Goal: Task Accomplishment & Management: Manage account settings

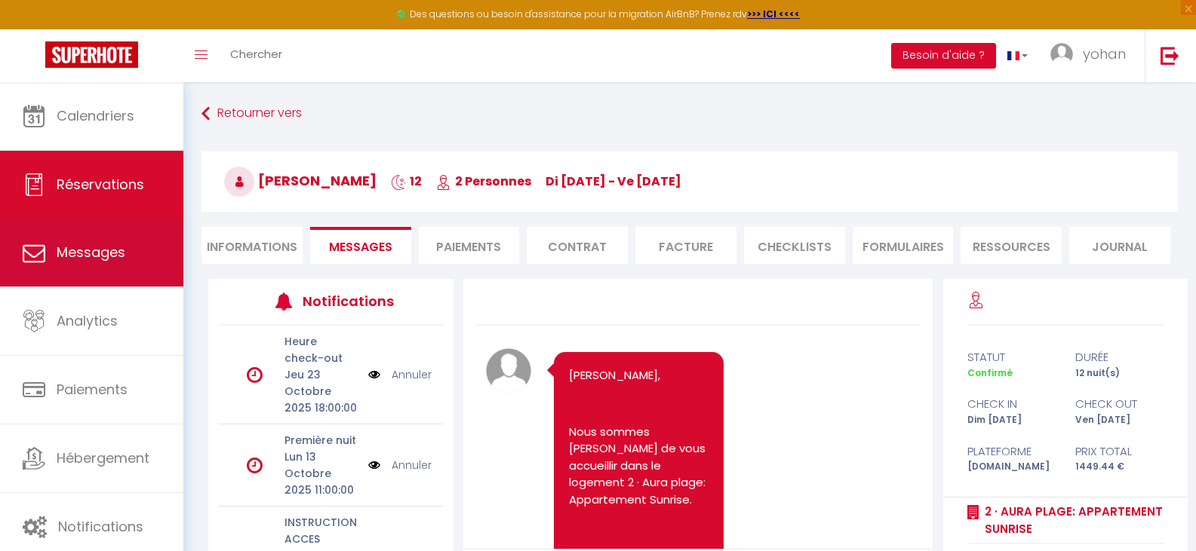
scroll to position [1962, 0]
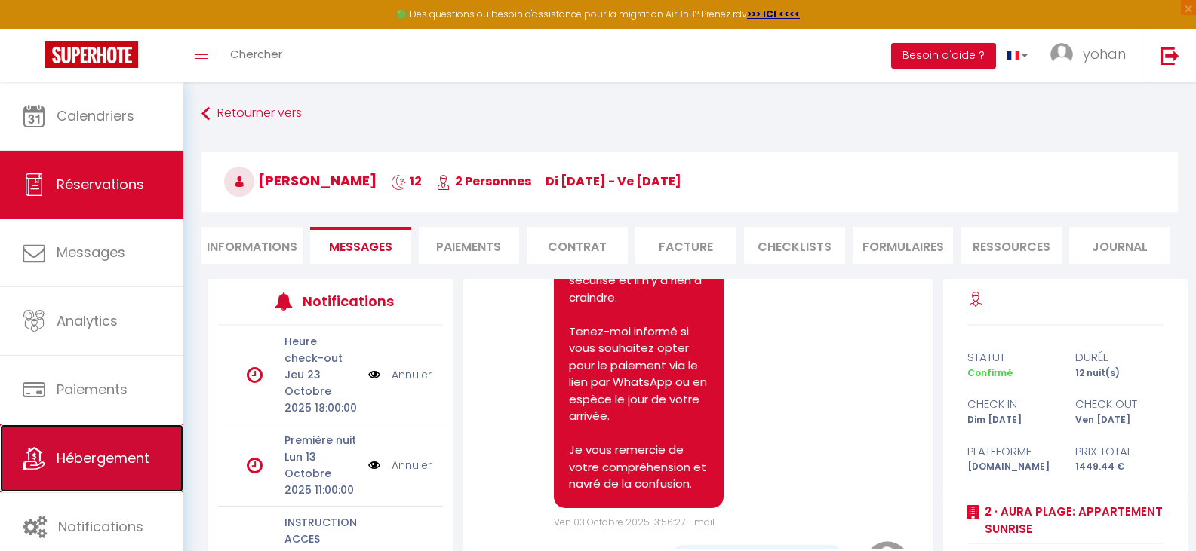
click at [99, 454] on span "Hébergement" at bounding box center [103, 458] width 93 height 19
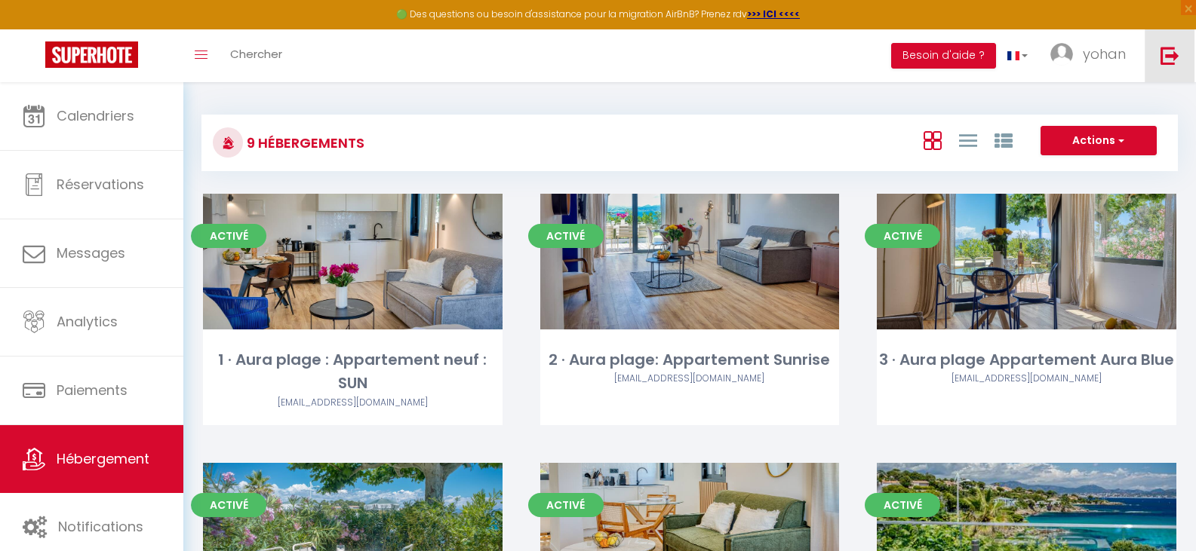
click at [1166, 61] on img at bounding box center [1169, 55] width 19 height 19
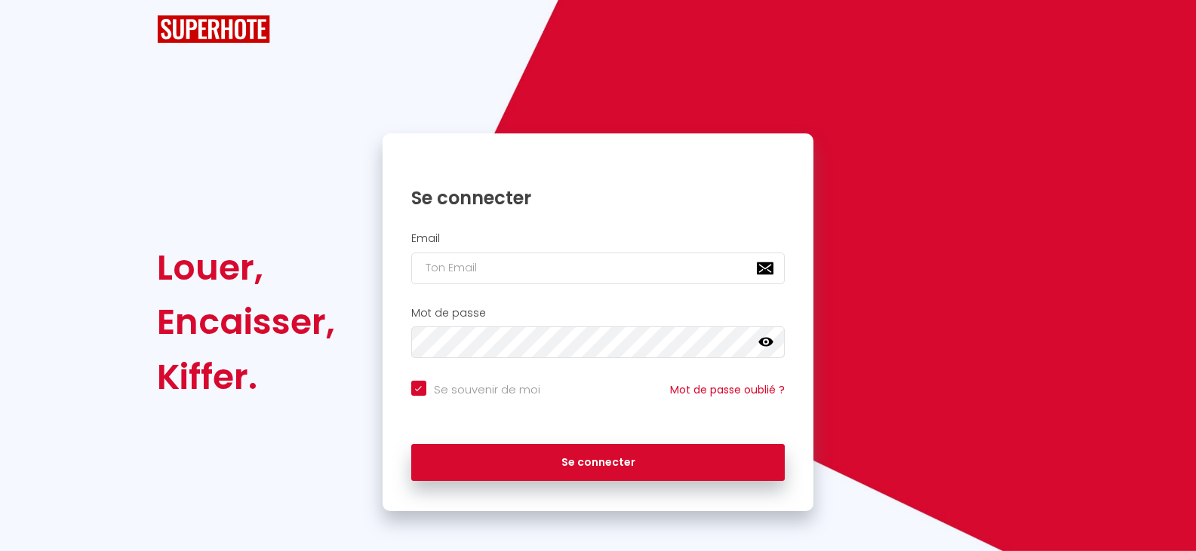
checkbox input "true"
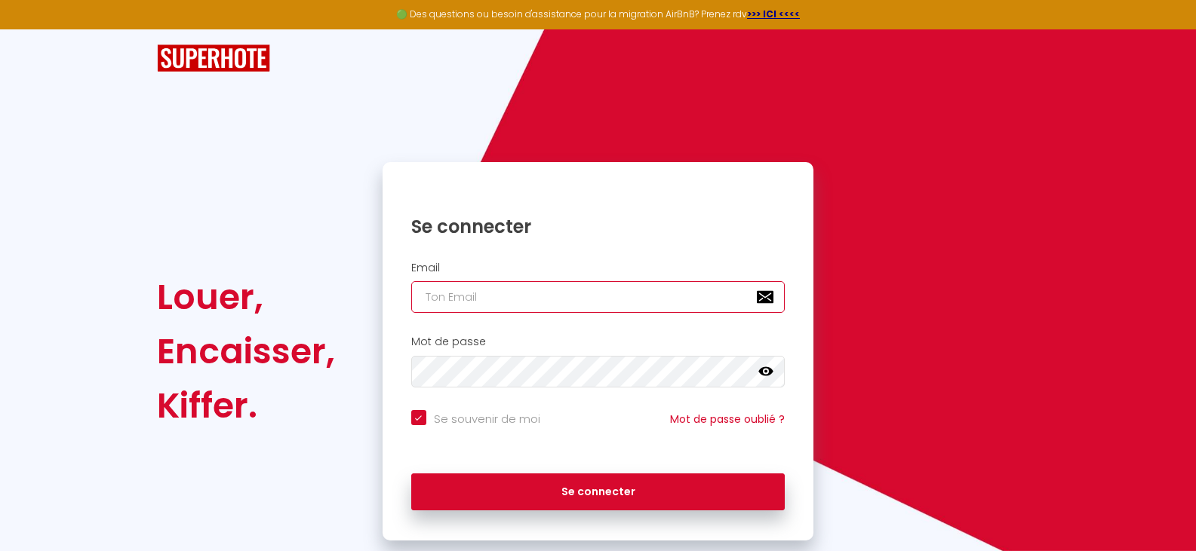
type input "[PERSON_NAME][EMAIL_ADDRESS][DOMAIN_NAME]"
checkbox input "true"
click at [606, 292] on input "[PERSON_NAME][EMAIL_ADDRESS][DOMAIN_NAME]" at bounding box center [598, 297] width 374 height 32
type input "[EMAIL_ADDRESS][DOMAIN_NAME]"
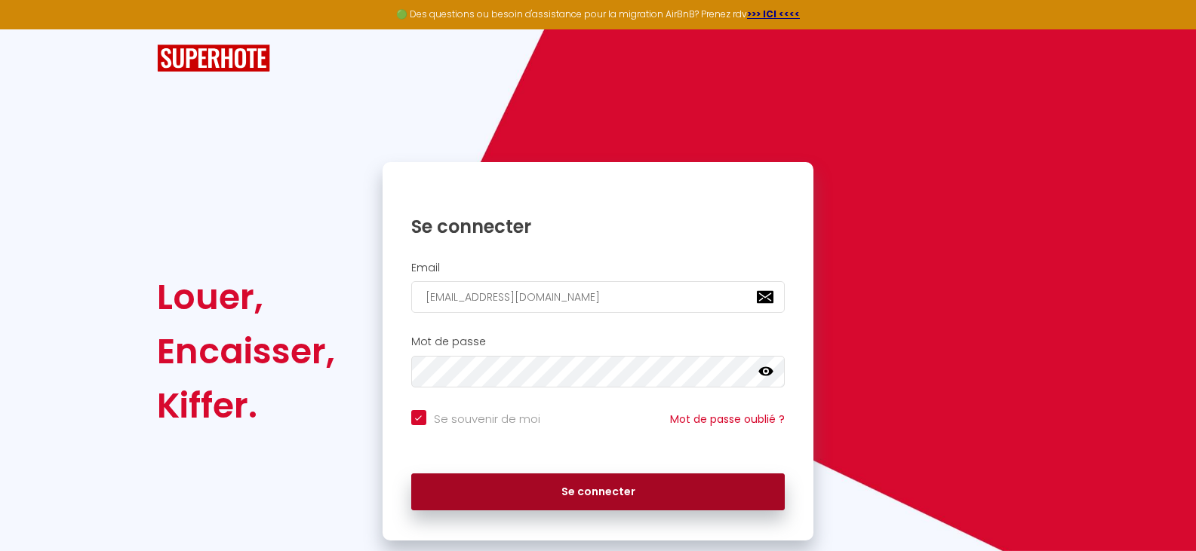
click at [589, 492] on button "Se connecter" at bounding box center [598, 493] width 374 height 38
checkbox input "true"
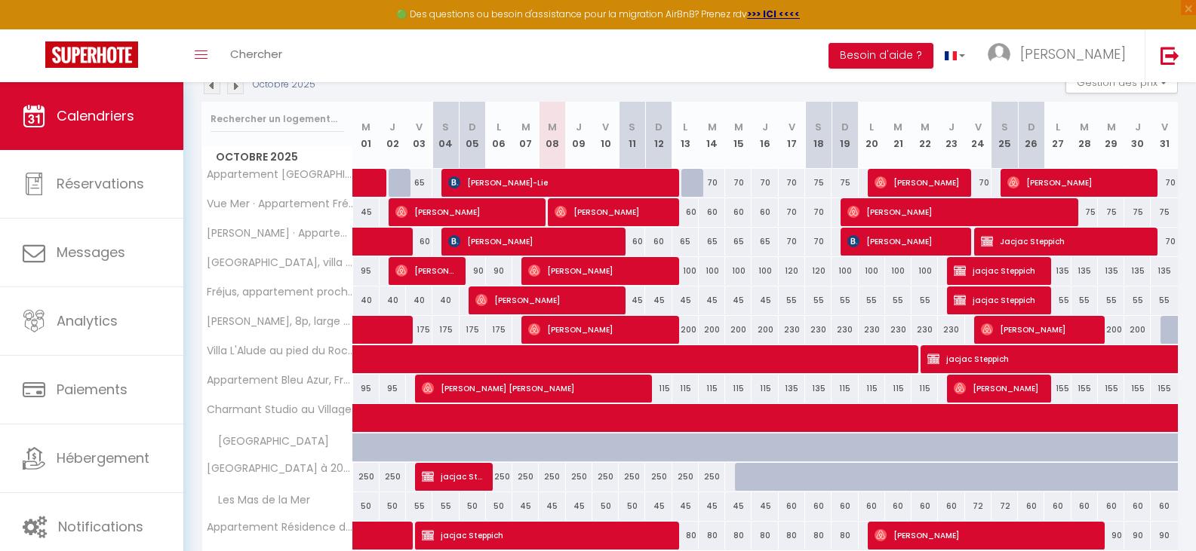
scroll to position [226, 0]
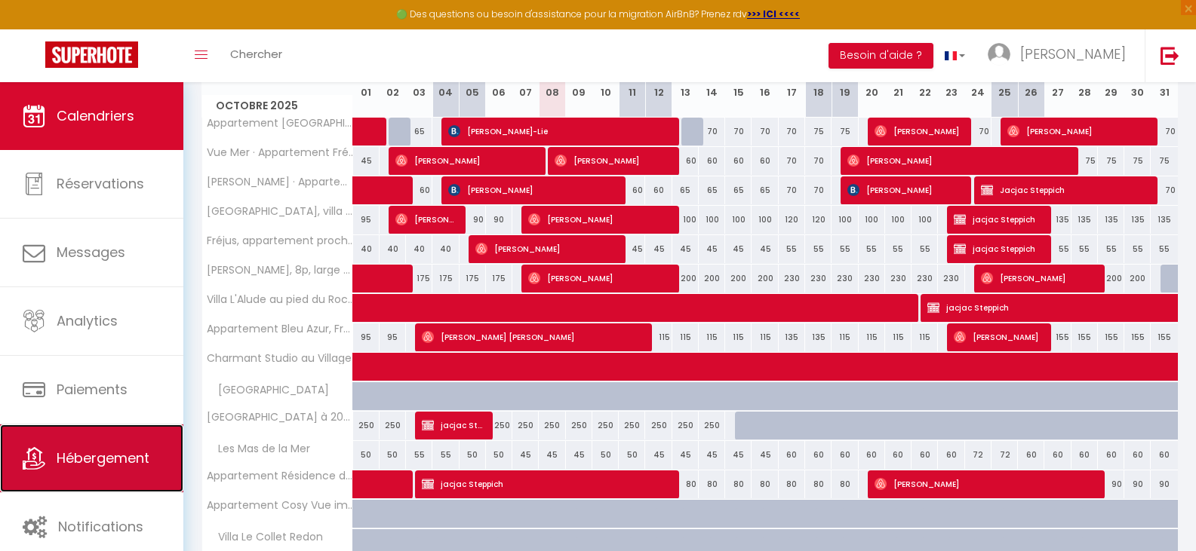
click at [115, 466] on span "Hébergement" at bounding box center [103, 458] width 93 height 19
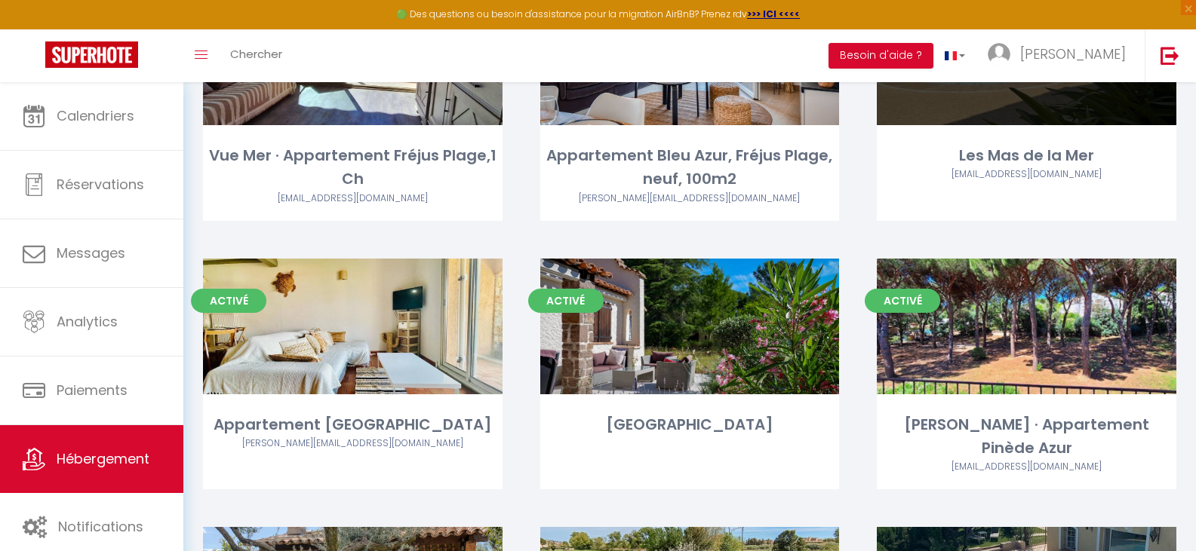
scroll to position [302, 0]
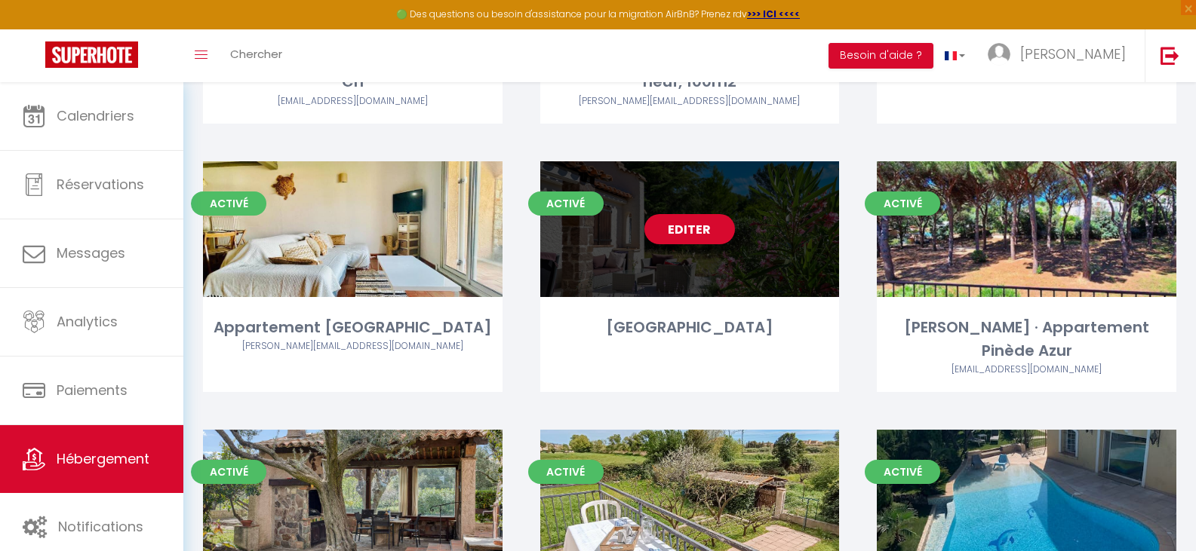
click at [687, 226] on link "Editer" at bounding box center [689, 229] width 91 height 30
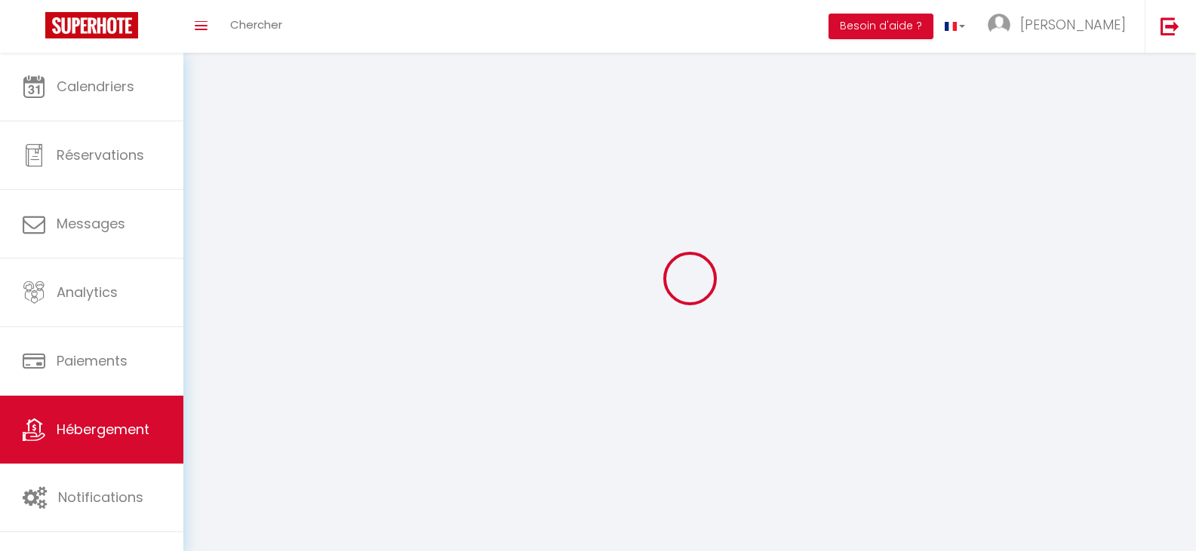
select select "1"
select select "28"
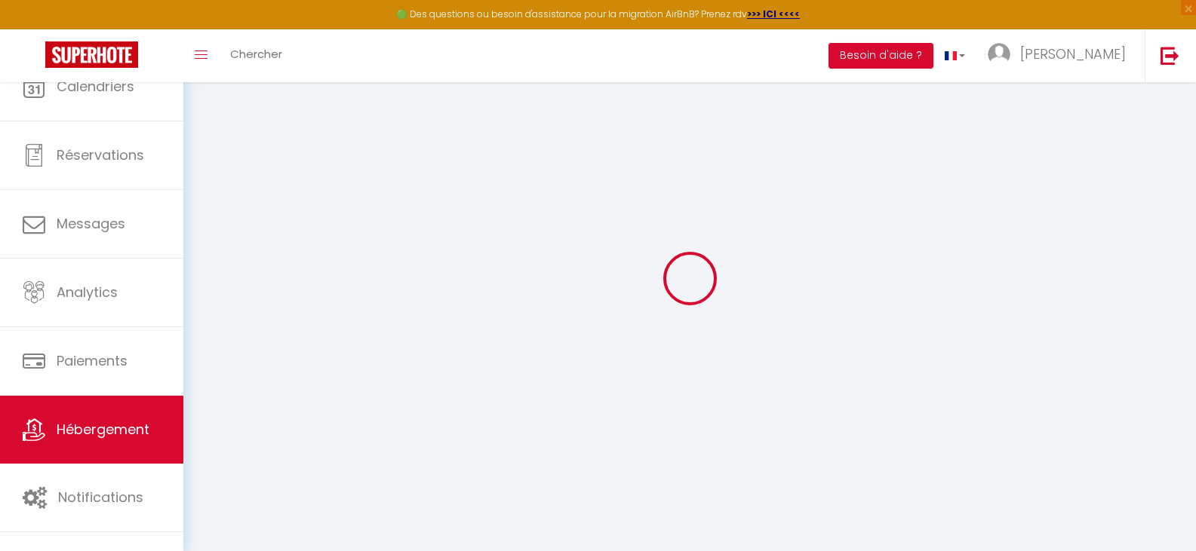
select select
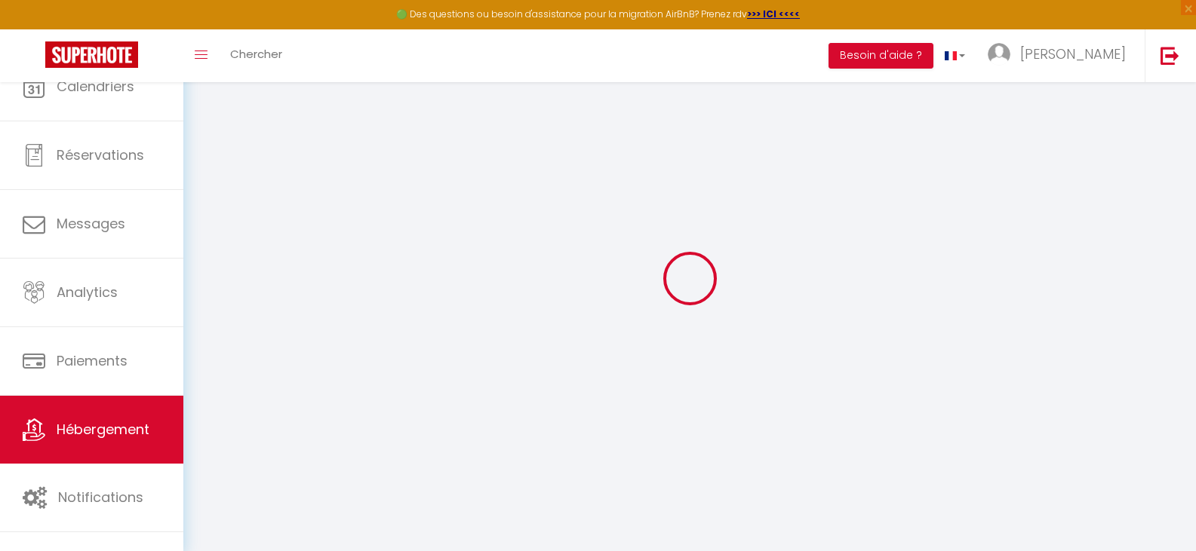
select select
checkbox input "false"
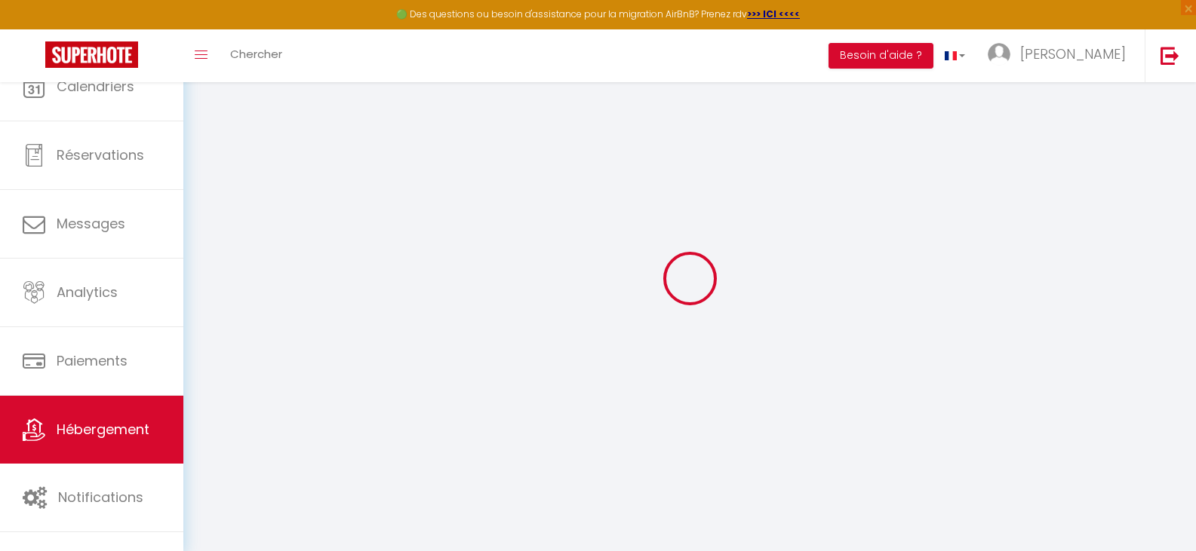
select select
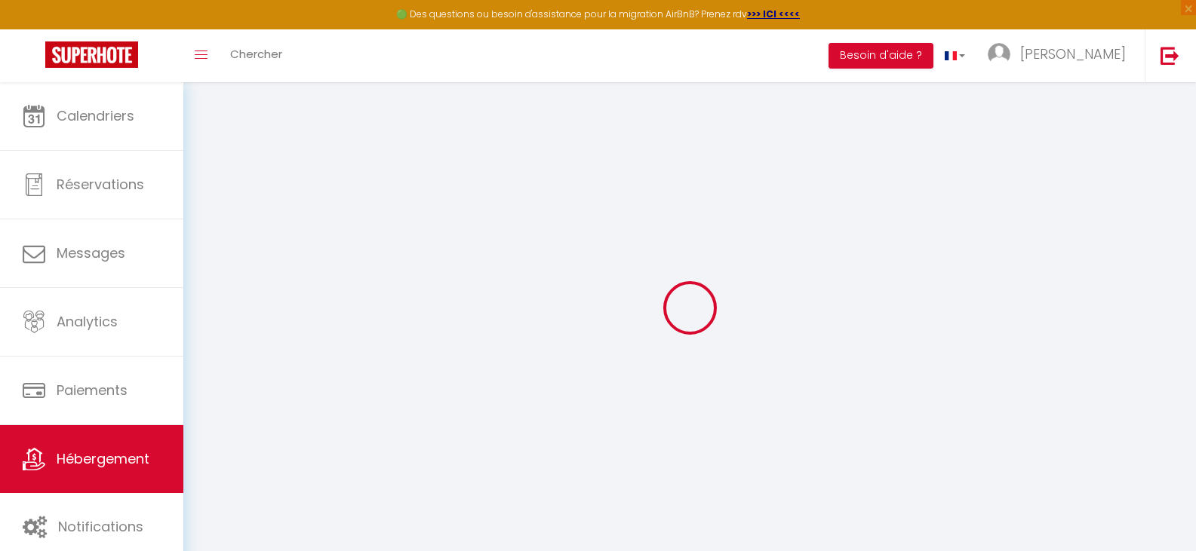
select select
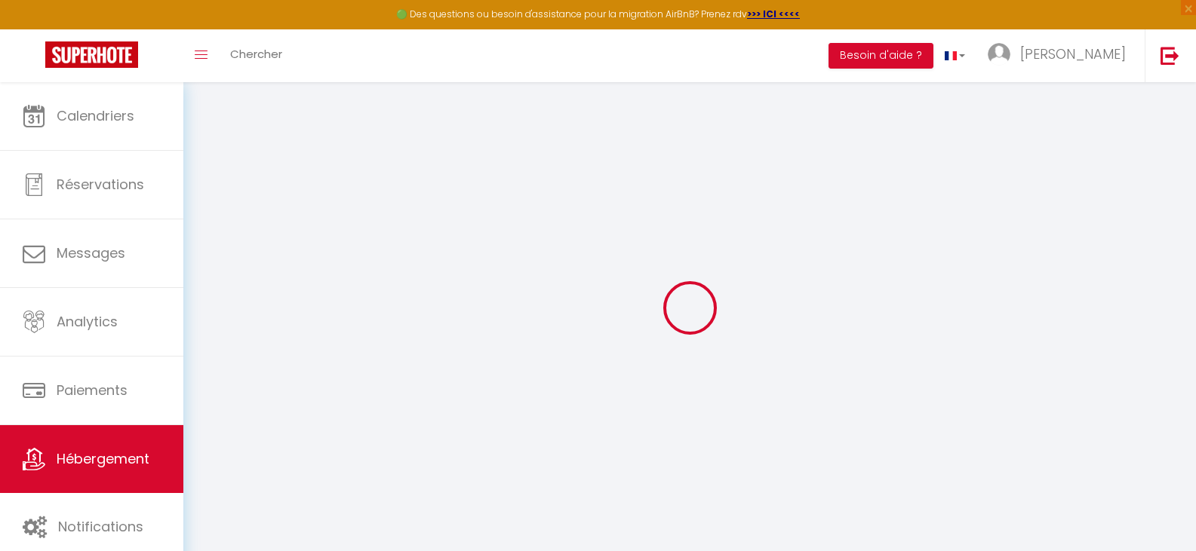
select select
checkbox input "false"
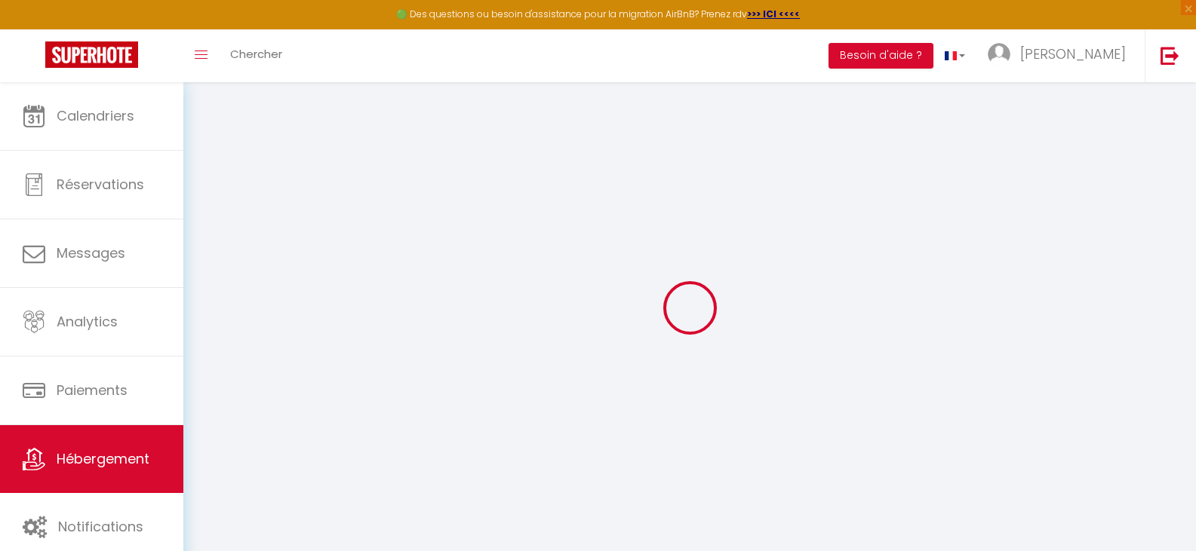
select select
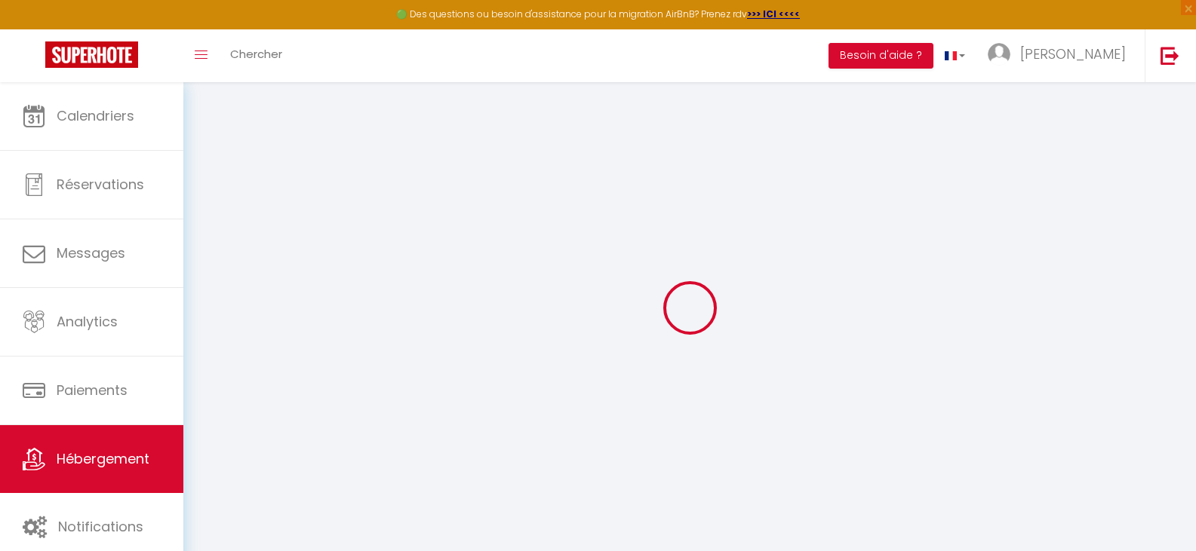
select select
checkbox input "false"
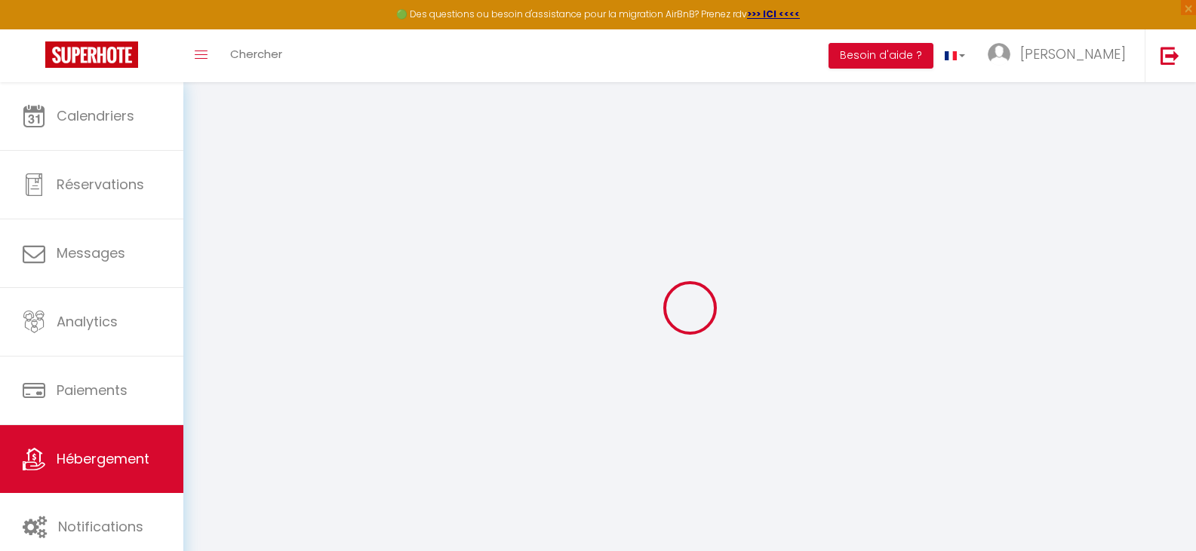
checkbox input "false"
select select
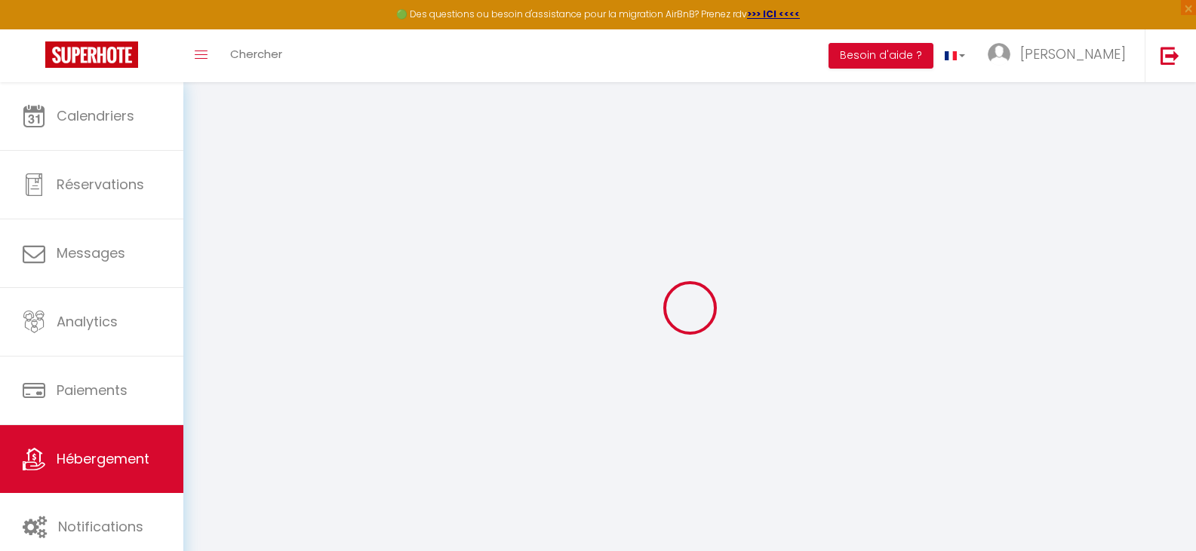
select select
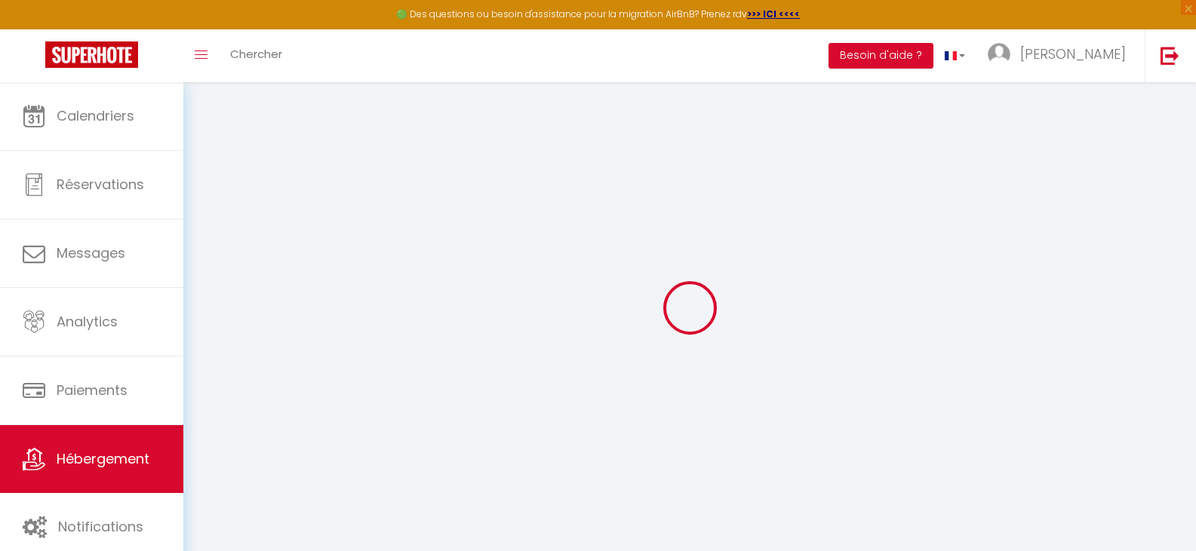
checkbox input "false"
select select
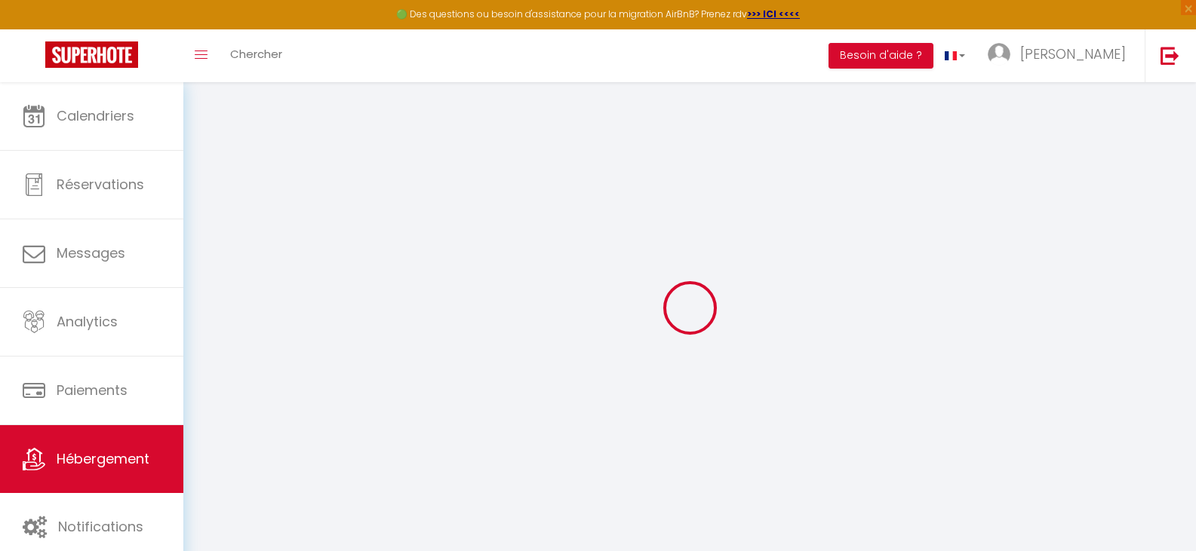
select select
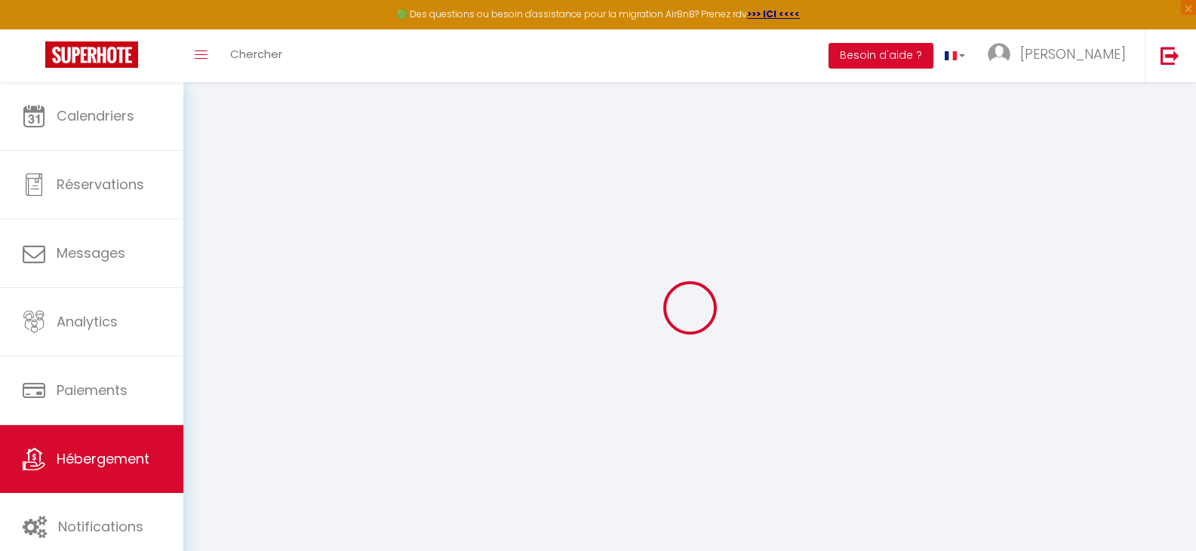
select select
checkbox input "false"
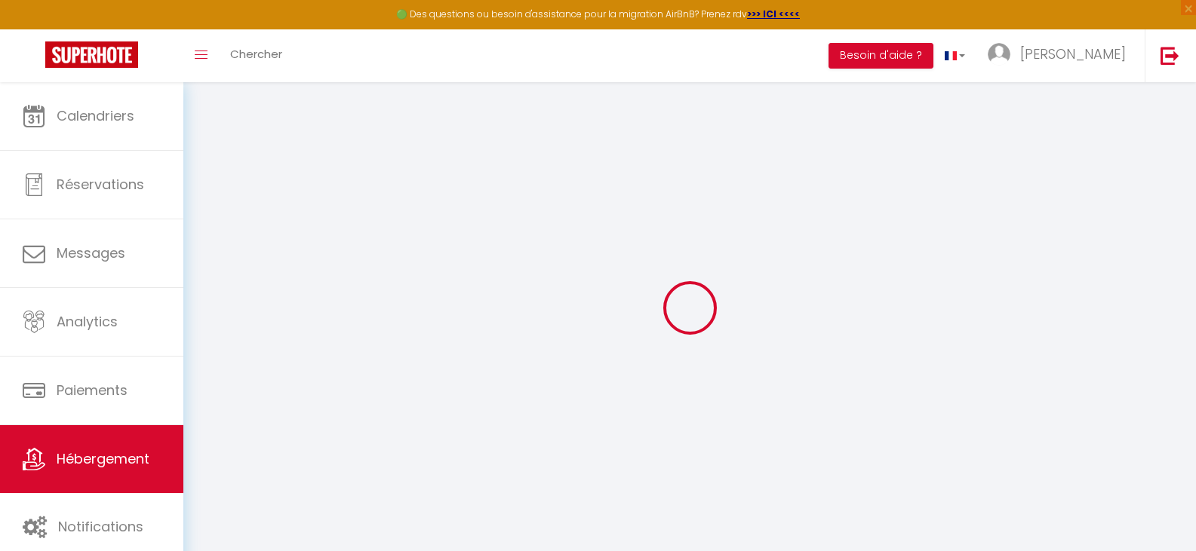
checkbox input "false"
select select
type input "[GEOGRAPHIC_DATA]"
type input "[PERSON_NAME]"
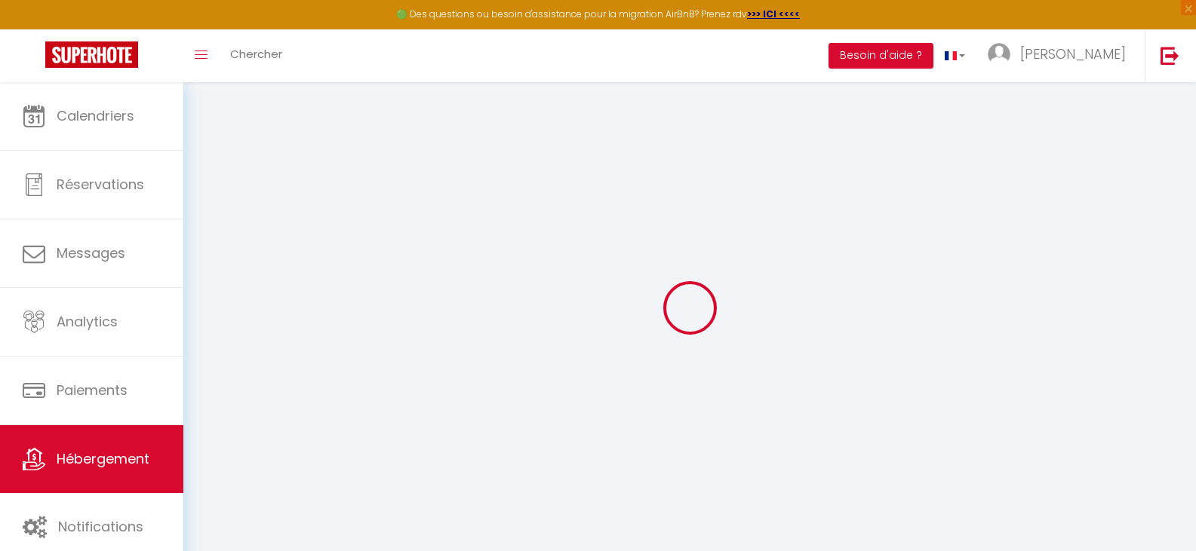
select select "houses"
select select "6"
select select "3"
select select "2"
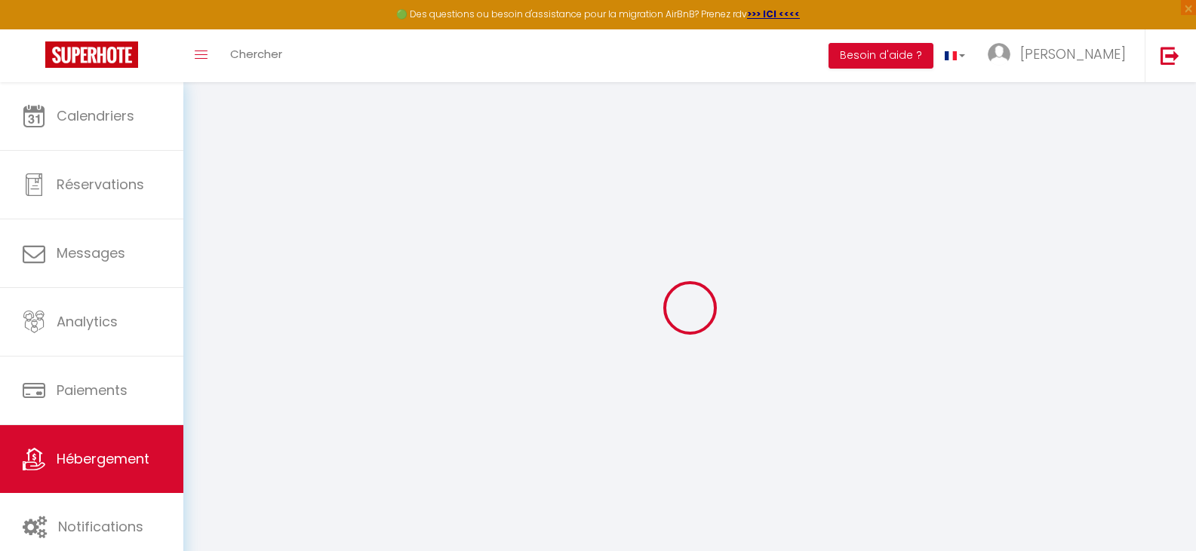
type input "120"
type input "12"
type input "250"
type input "1.30"
select select
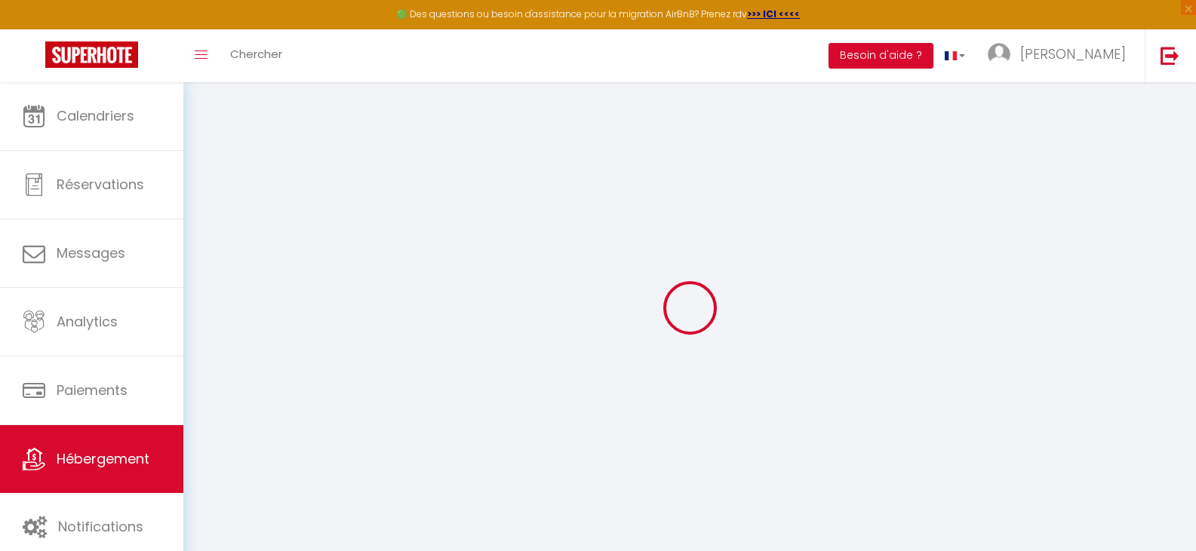
select select
type input "[STREET_ADDRESS]"
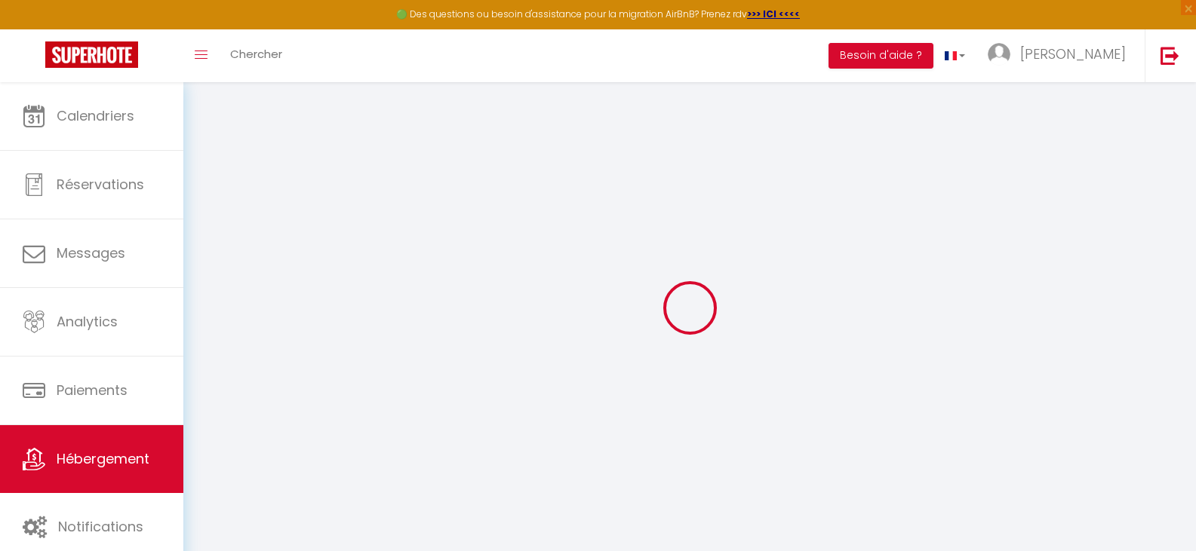
type input "83520"
type input "[GEOGRAPHIC_DATA]"
type input "[EMAIL_ADDRESS][DOMAIN_NAME]"
select select
checkbox input "false"
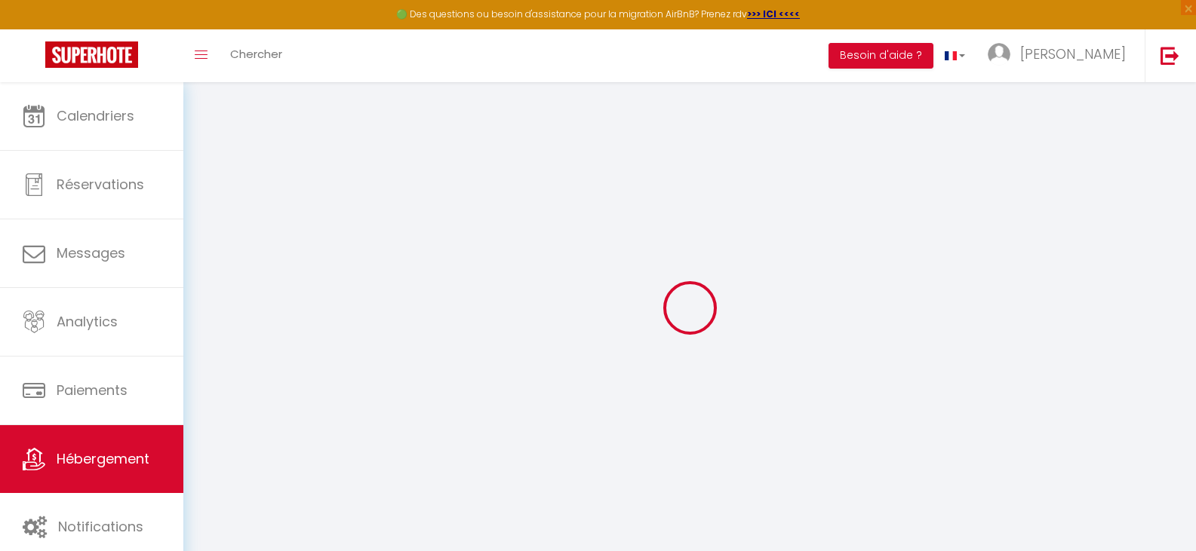
checkbox input "false"
type input "0"
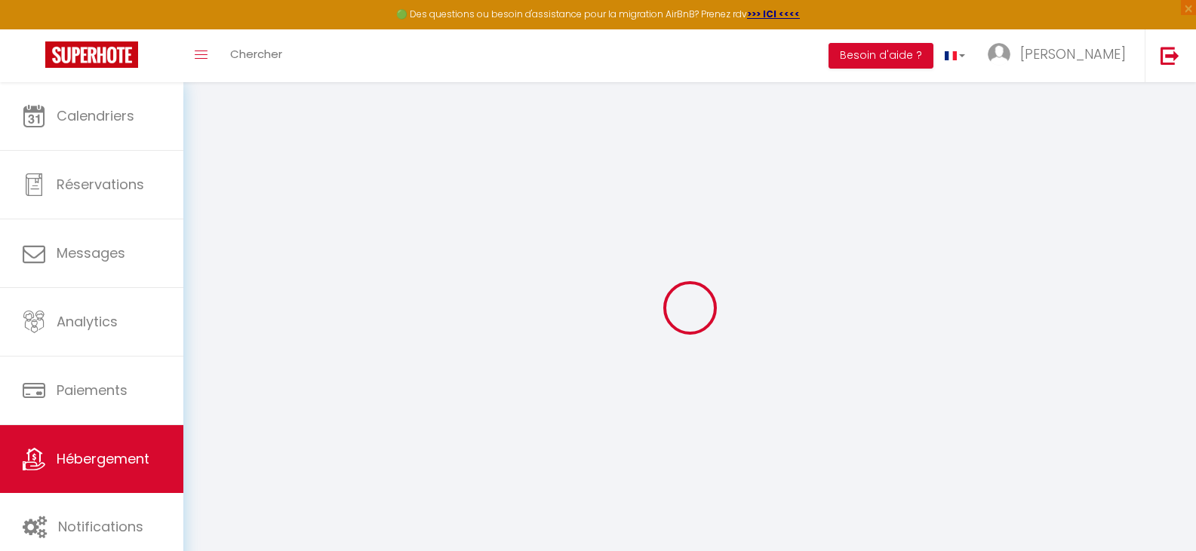
type input "0"
select select
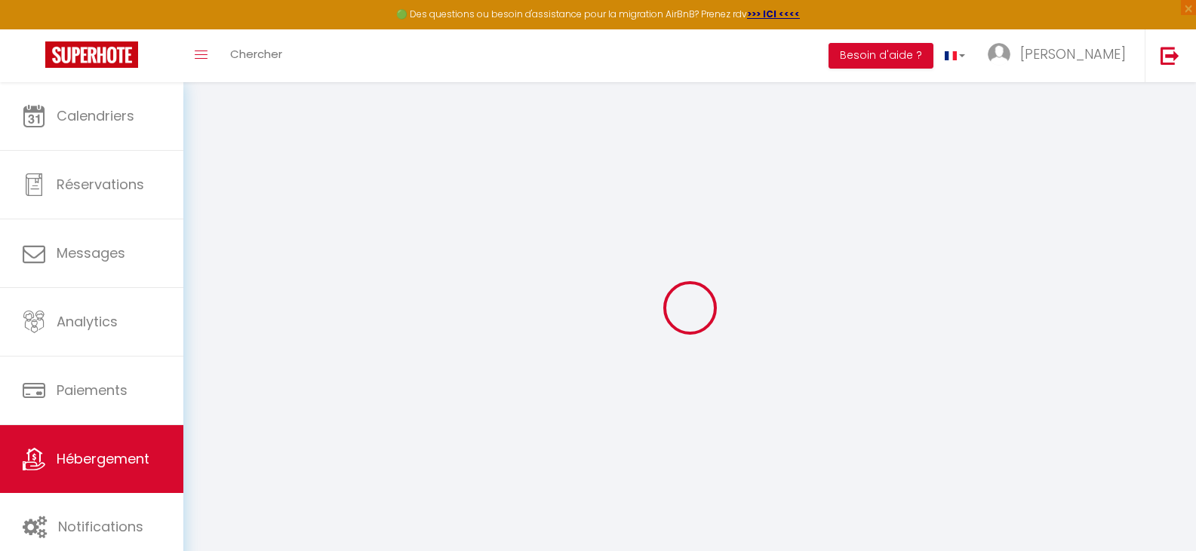
select select
checkbox input "false"
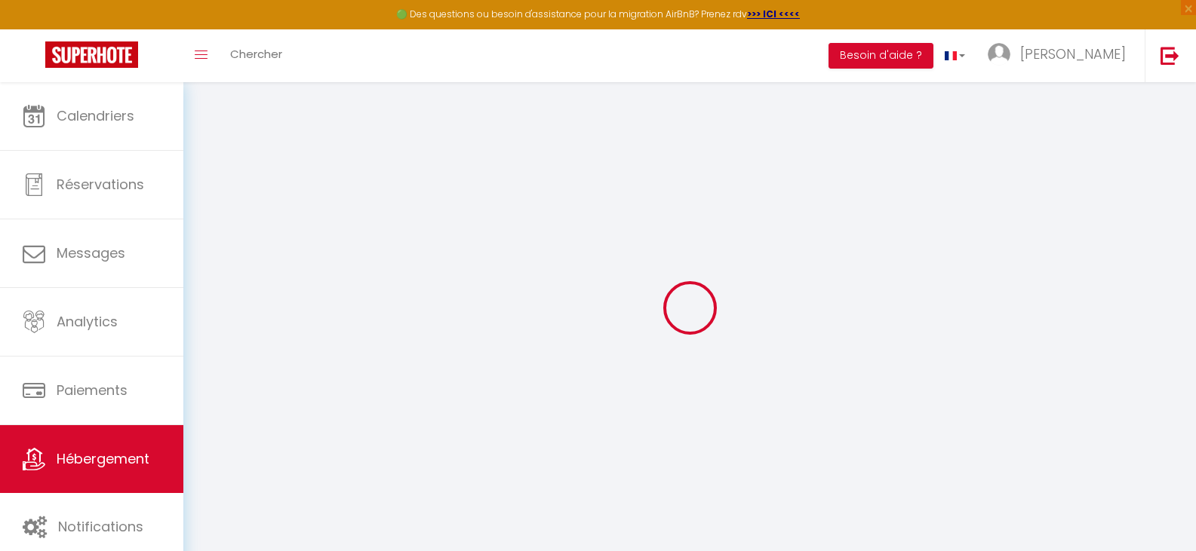
checkbox input "false"
select select
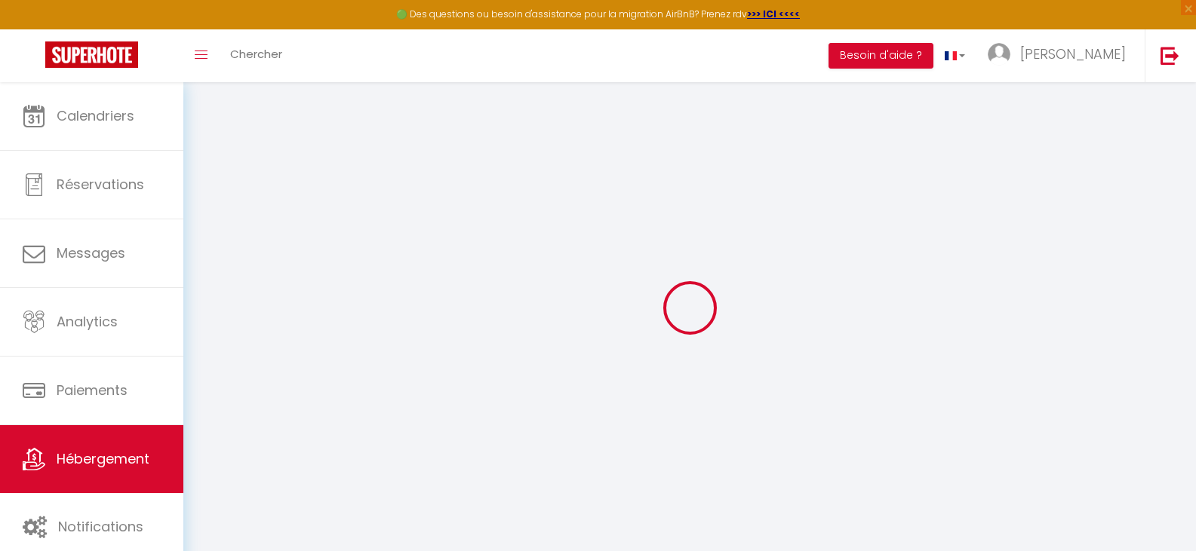
select select
checkbox input "false"
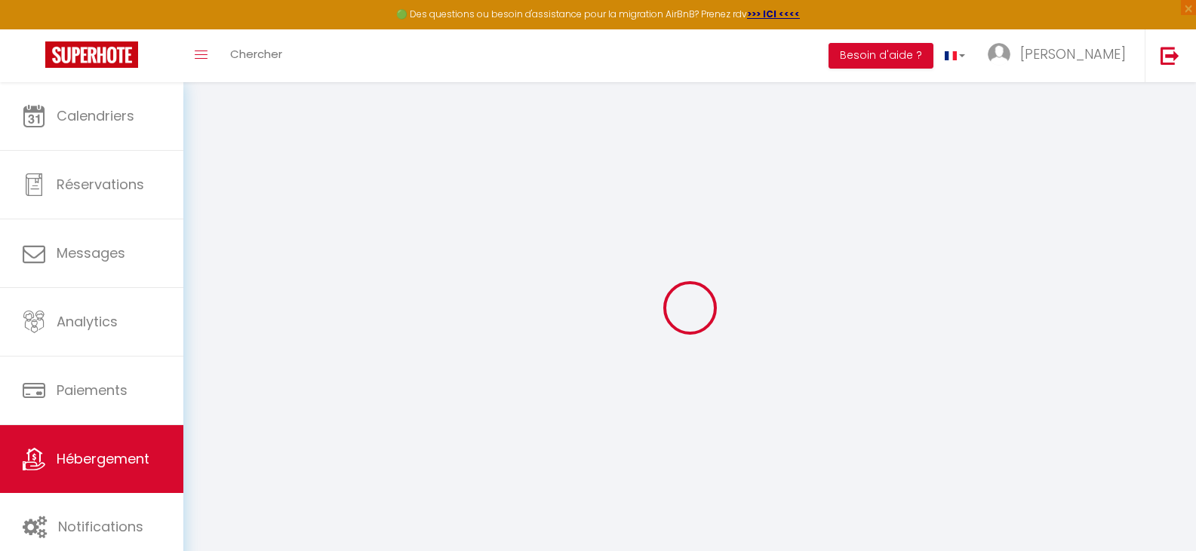
checkbox input "false"
select select
checkbox input "false"
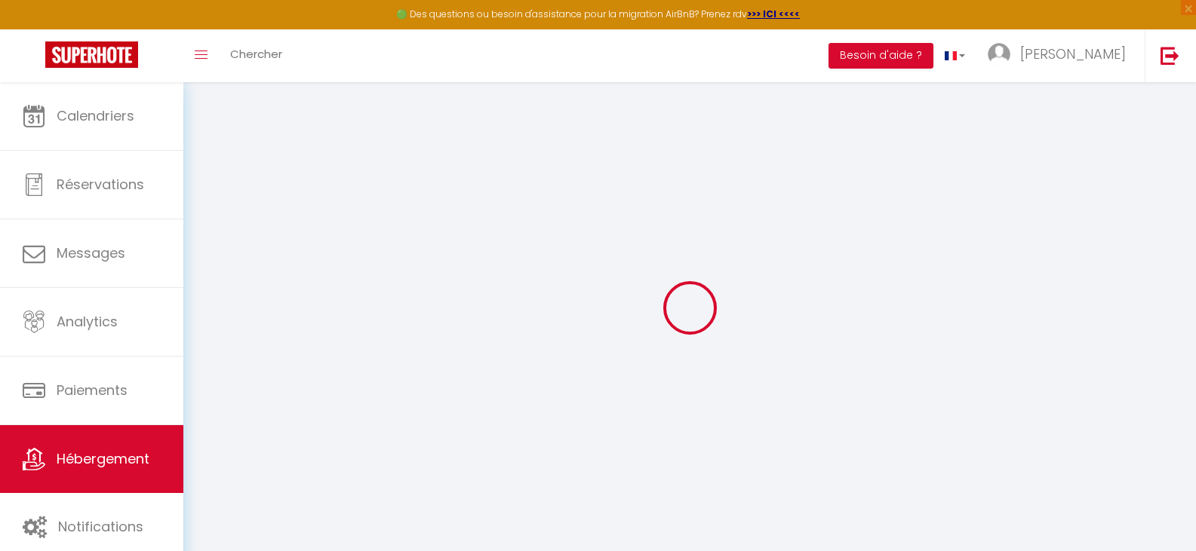
checkbox input "false"
select select "15:00"
select select
select select "10:00"
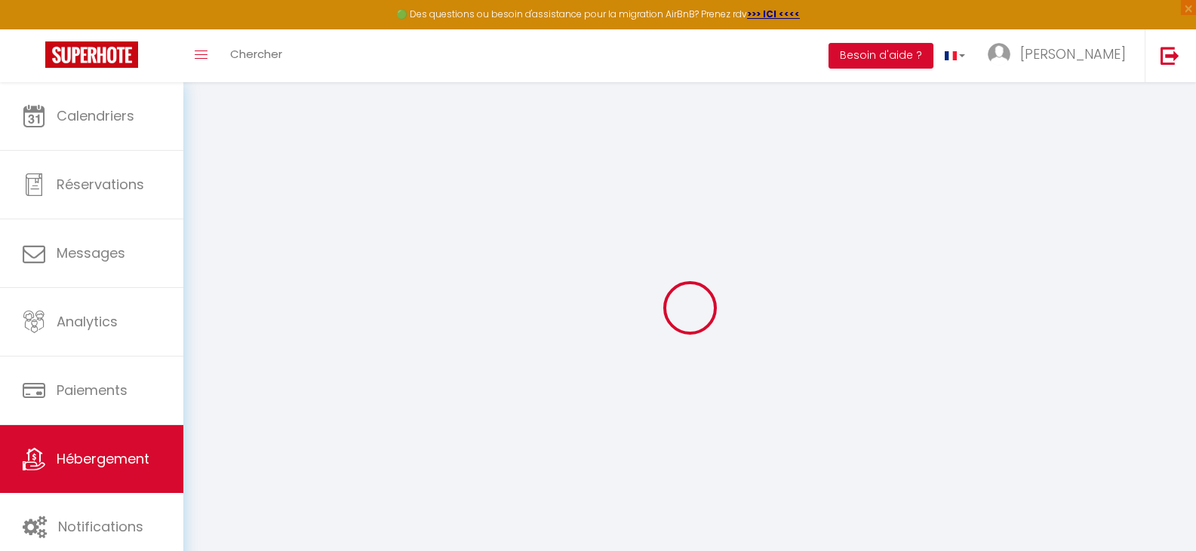
select select "30"
select select "120"
select select
checkbox input "false"
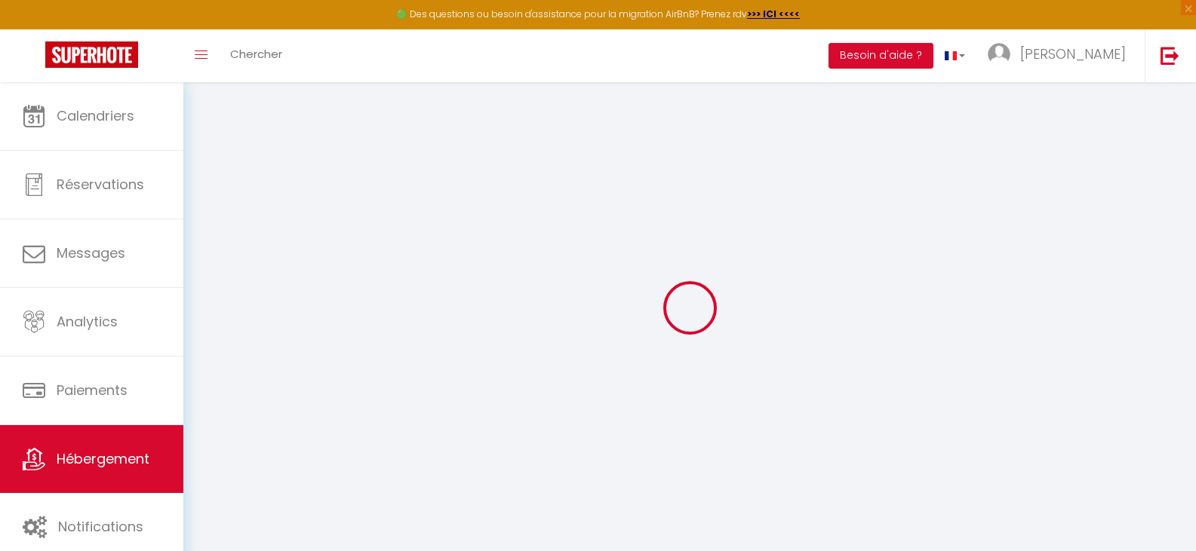
checkbox input "false"
select select
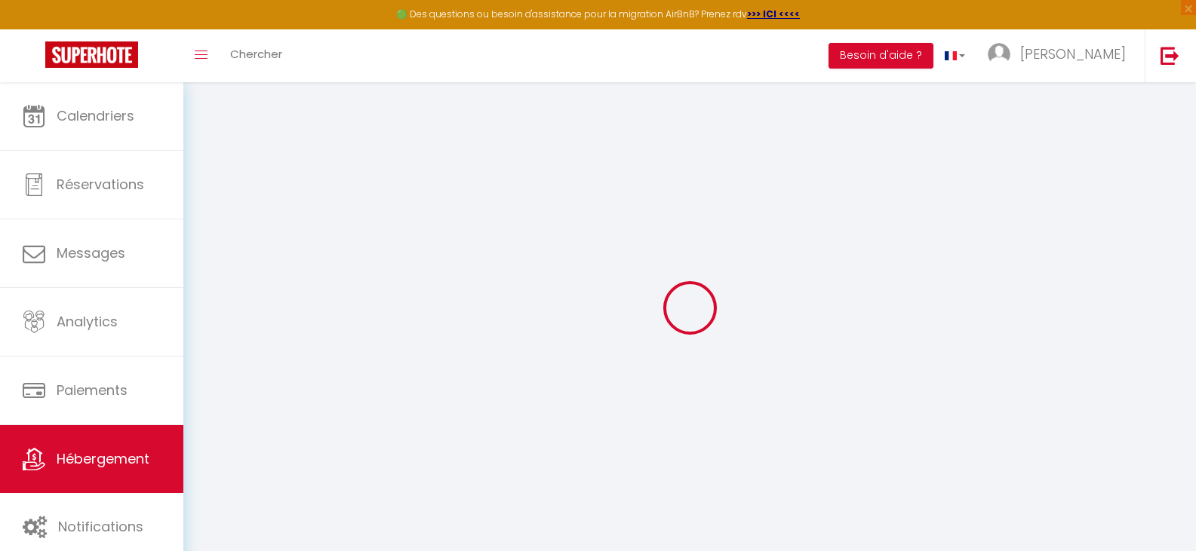
checkbox input "false"
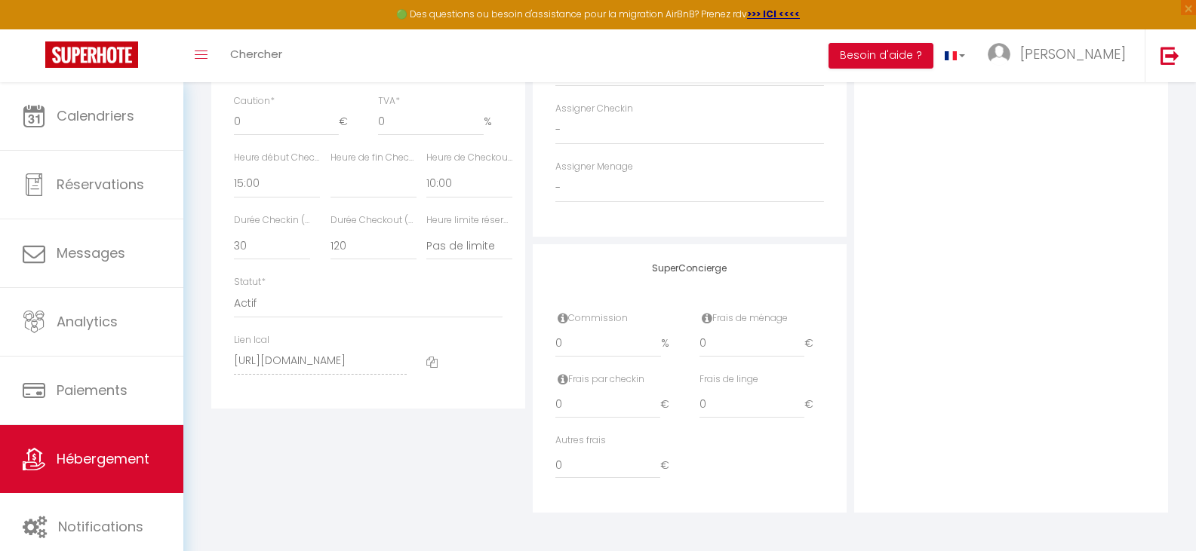
scroll to position [714, 0]
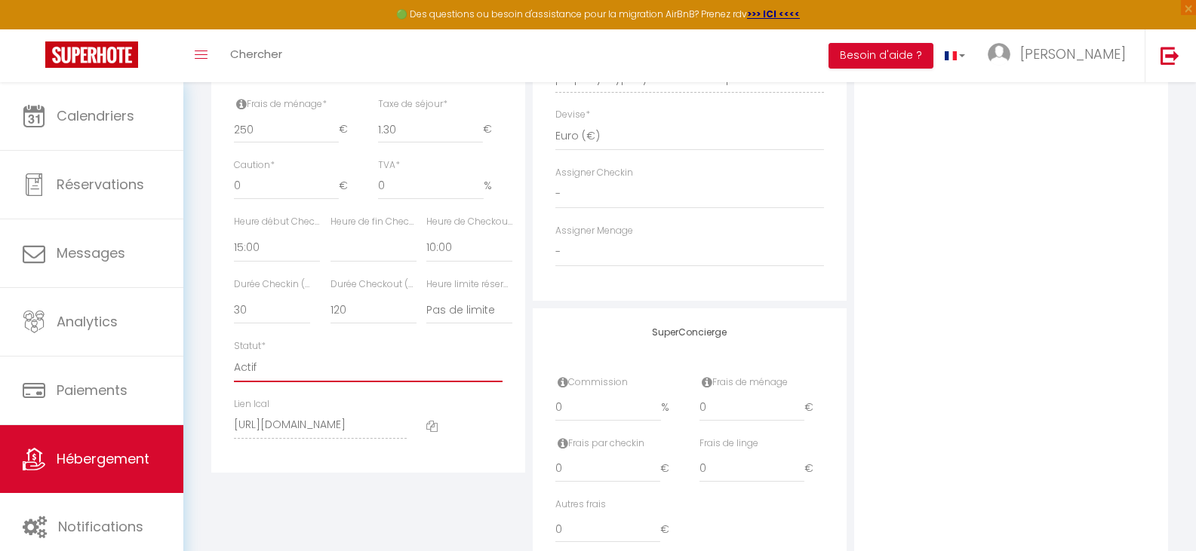
click at [249, 378] on select "Actif Pas actif" at bounding box center [368, 368] width 269 height 29
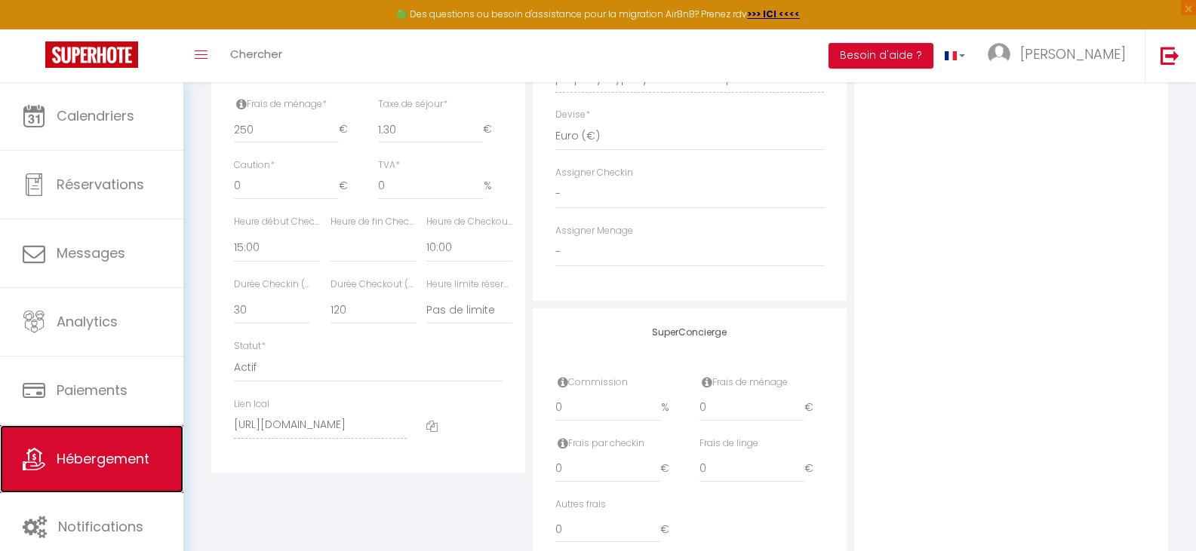
click at [140, 452] on span "Hébergement" at bounding box center [103, 459] width 93 height 19
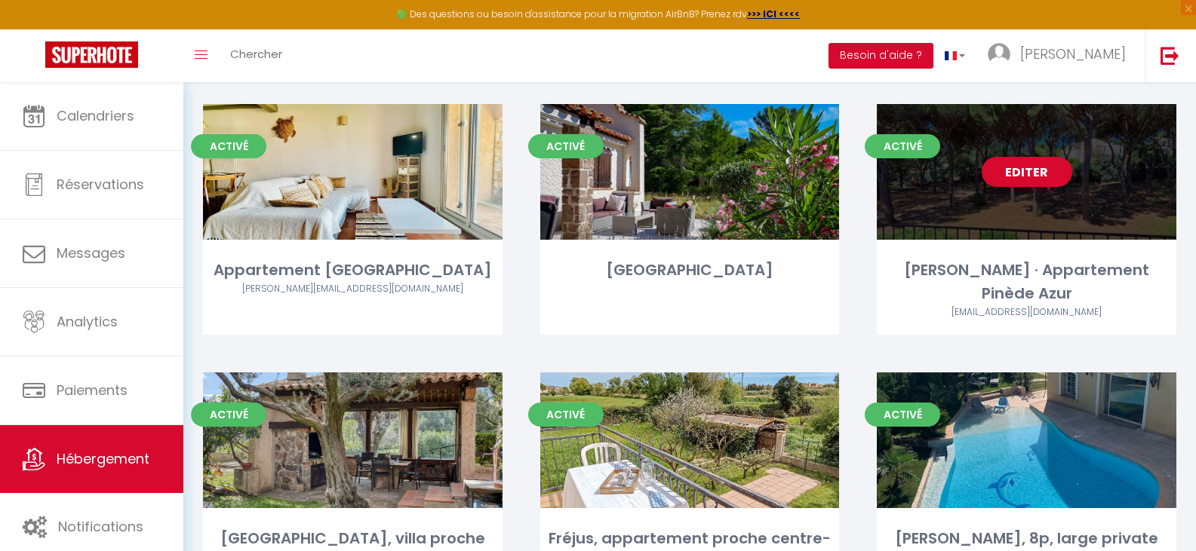
scroll to position [377, 0]
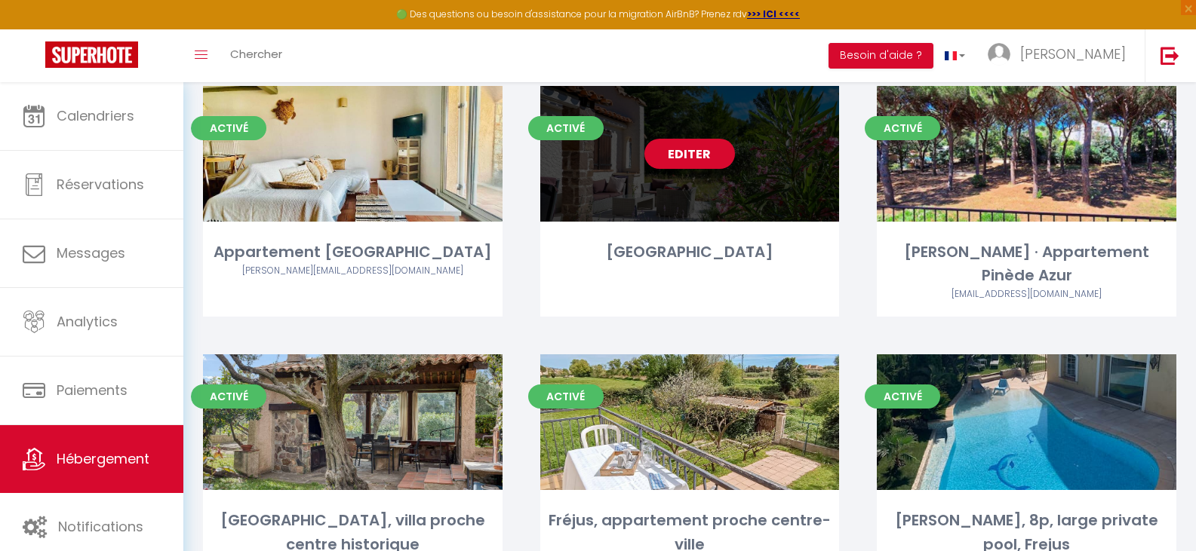
click at [695, 147] on link "Editer" at bounding box center [689, 154] width 91 height 30
select select "3"
select select "2"
select select "1"
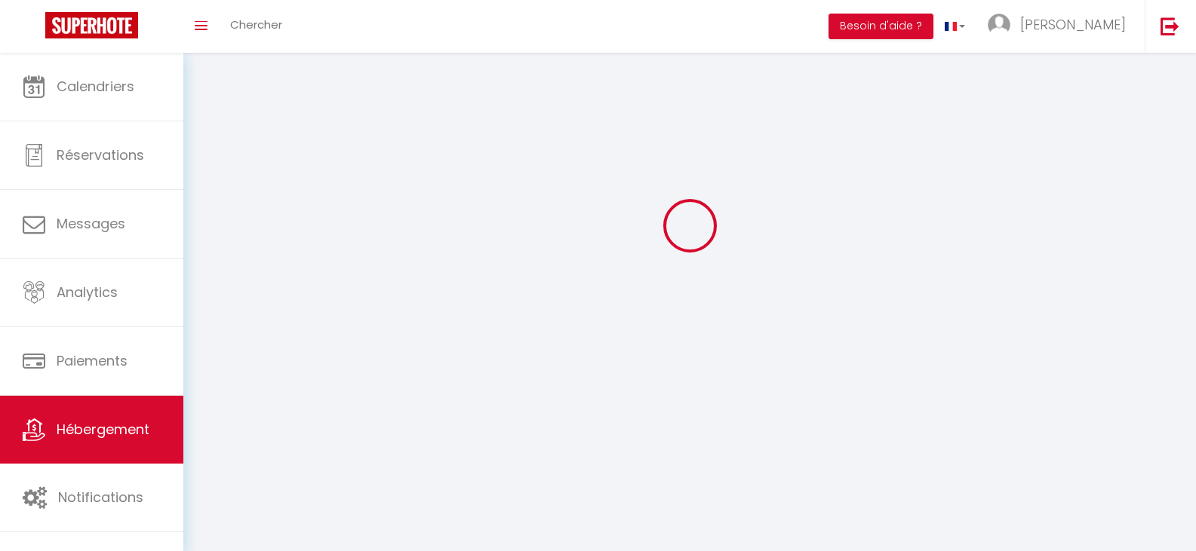
select select
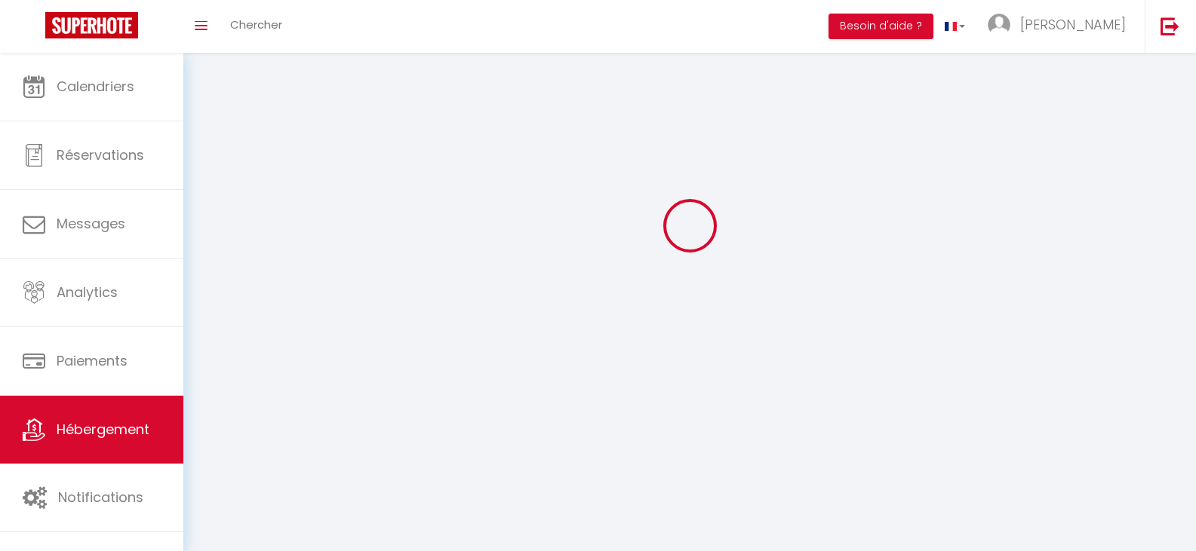
select select
checkbox input "false"
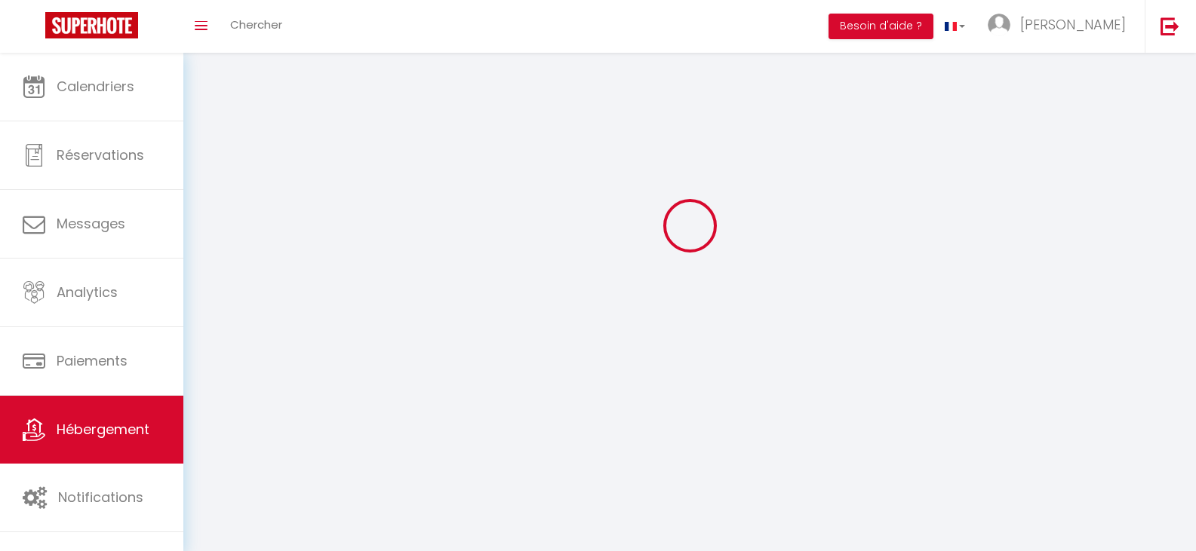
select select
select select "1"
select select "28"
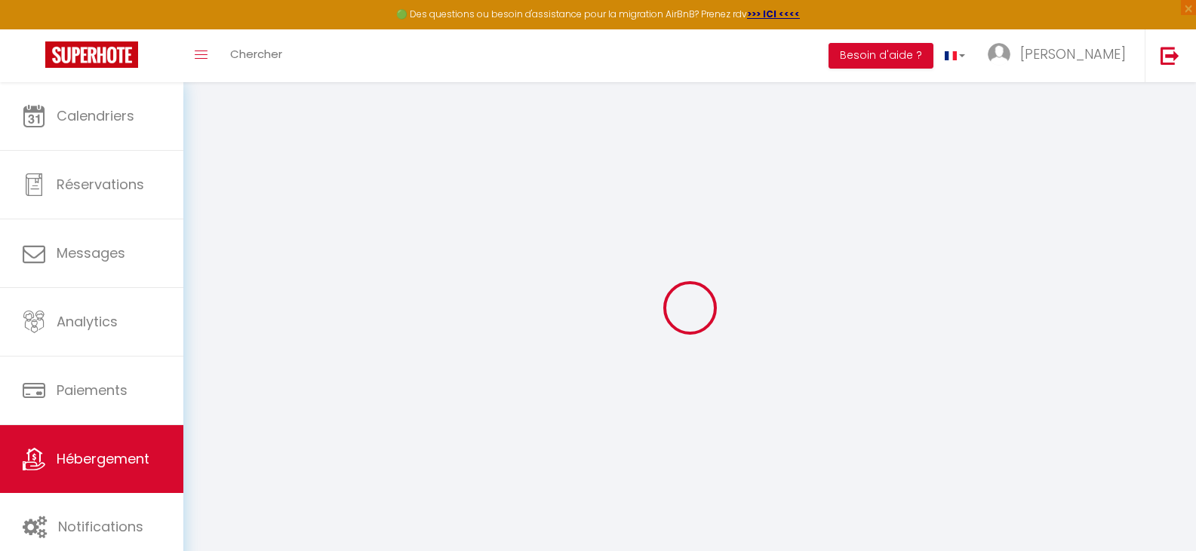
select select
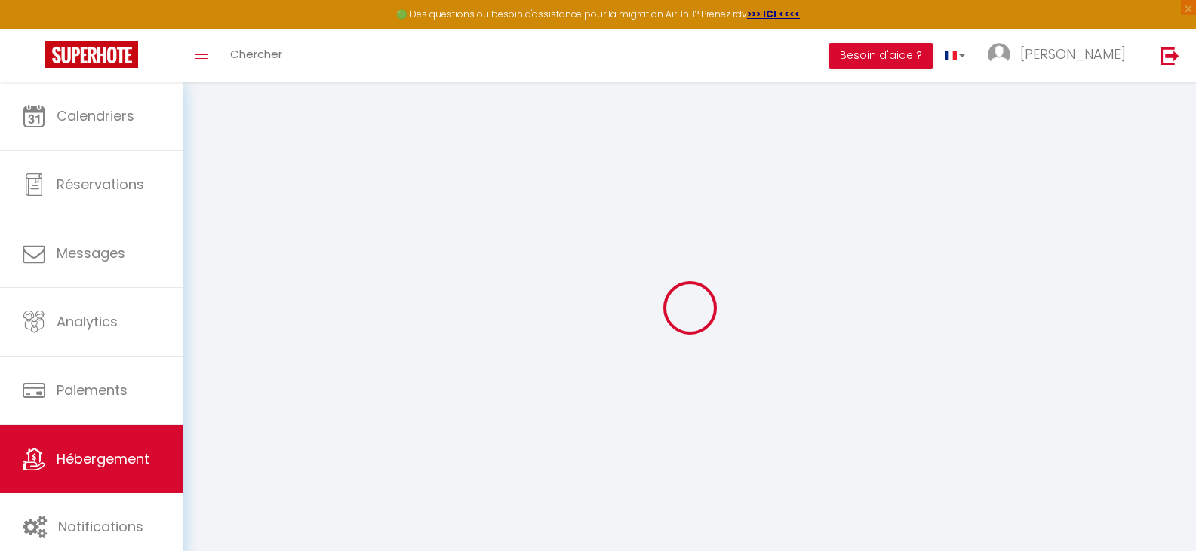
select select
checkbox input "false"
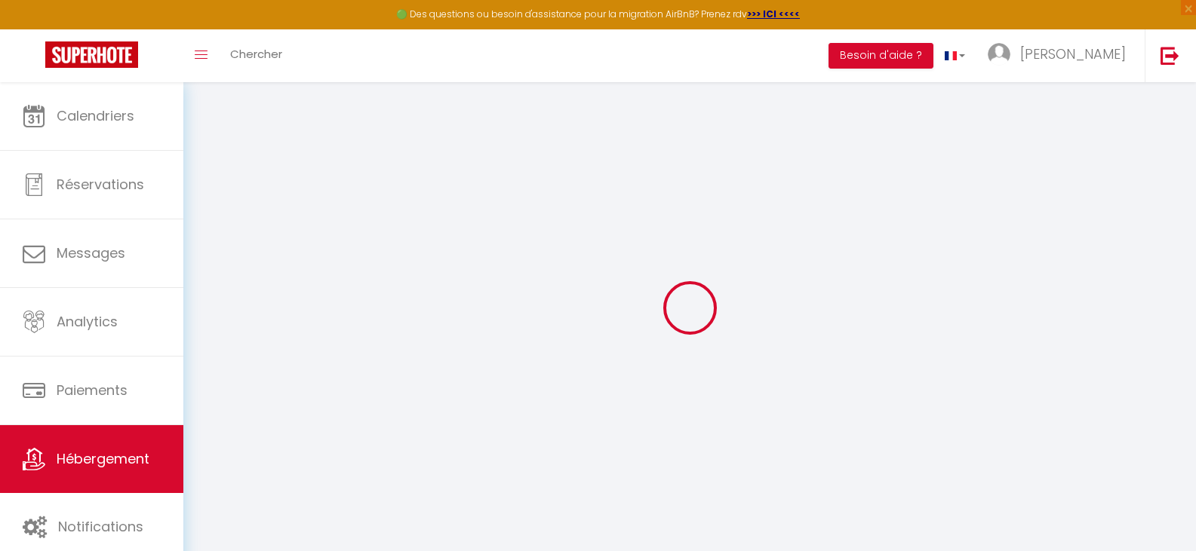
select select
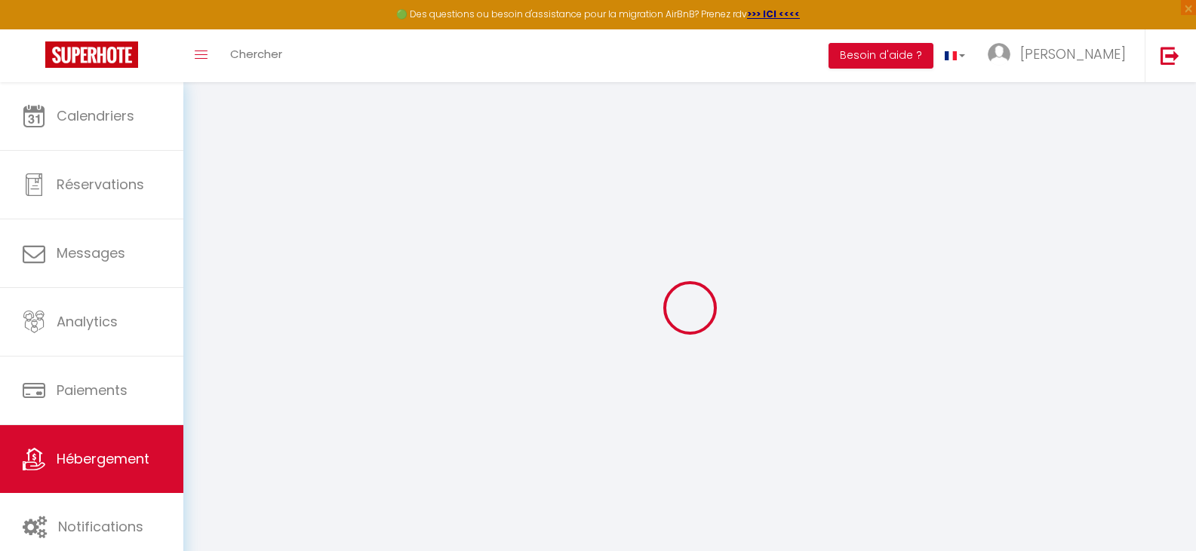
select select
checkbox input "false"
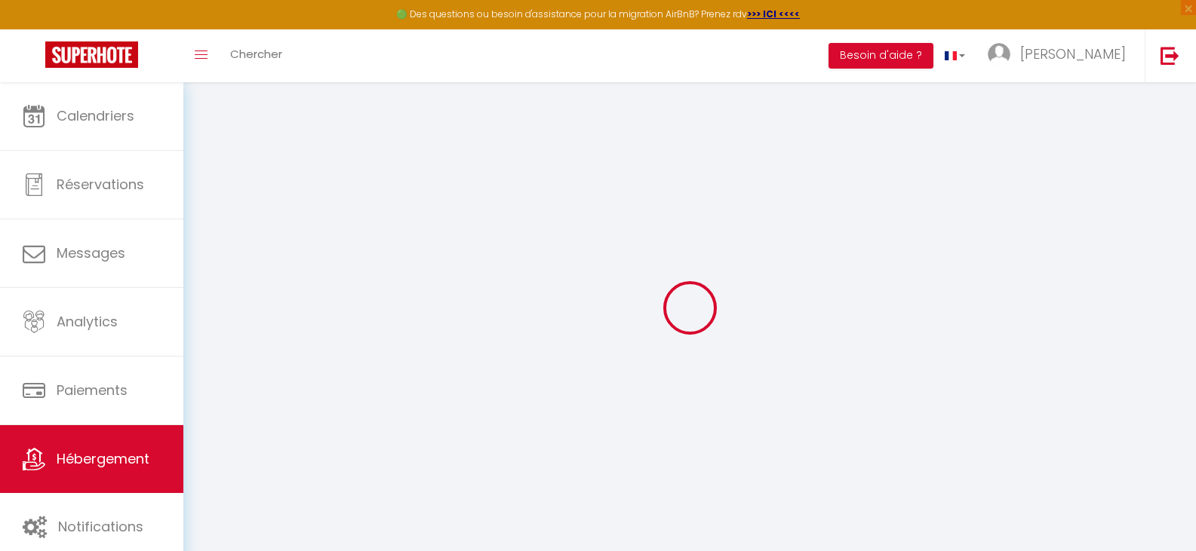
checkbox input "false"
select select
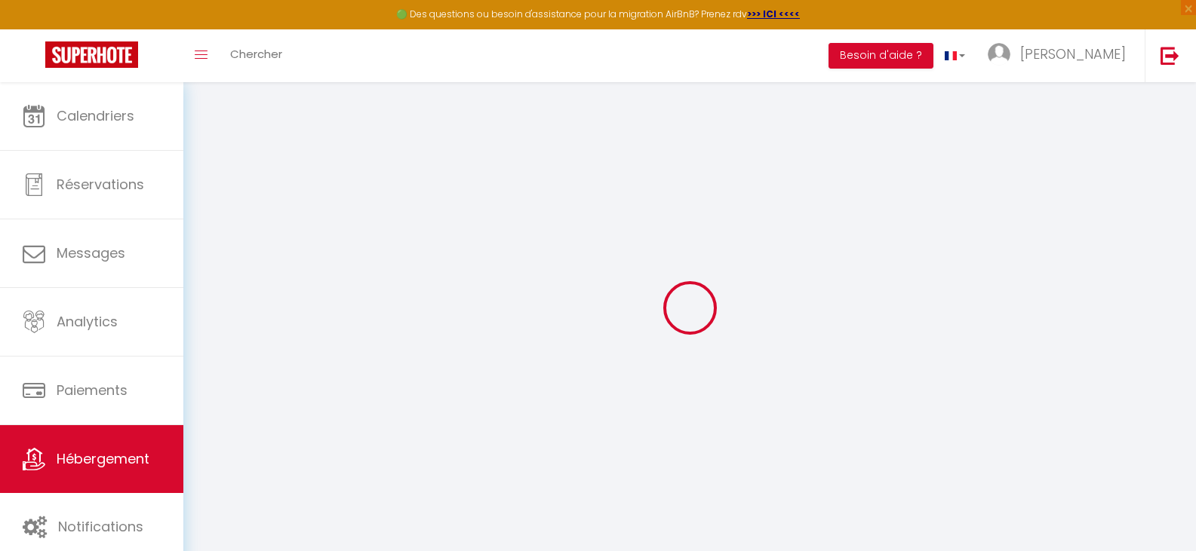
select select
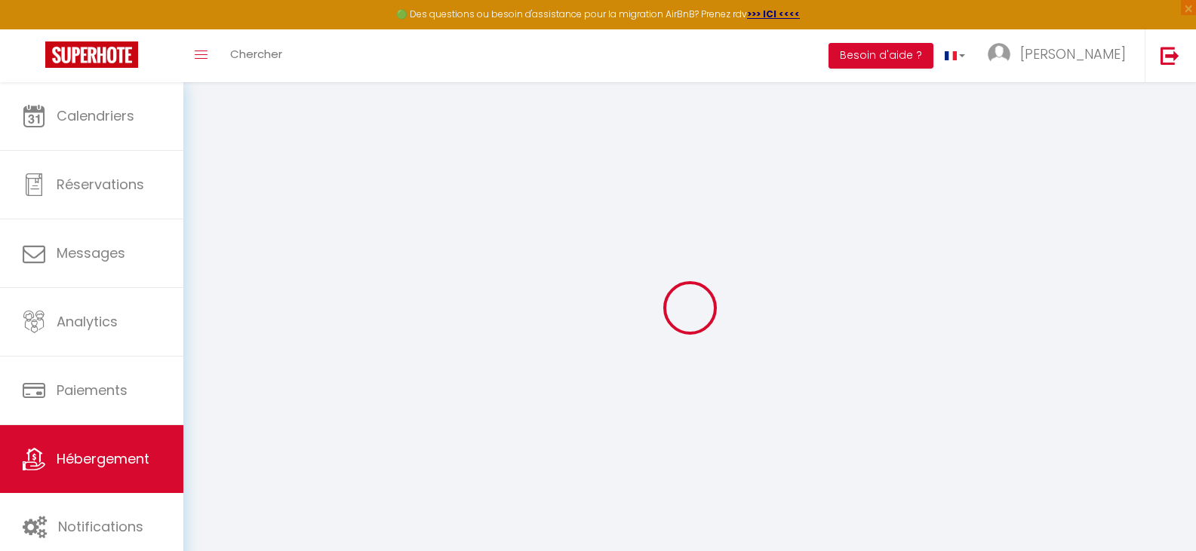
checkbox input "false"
select select
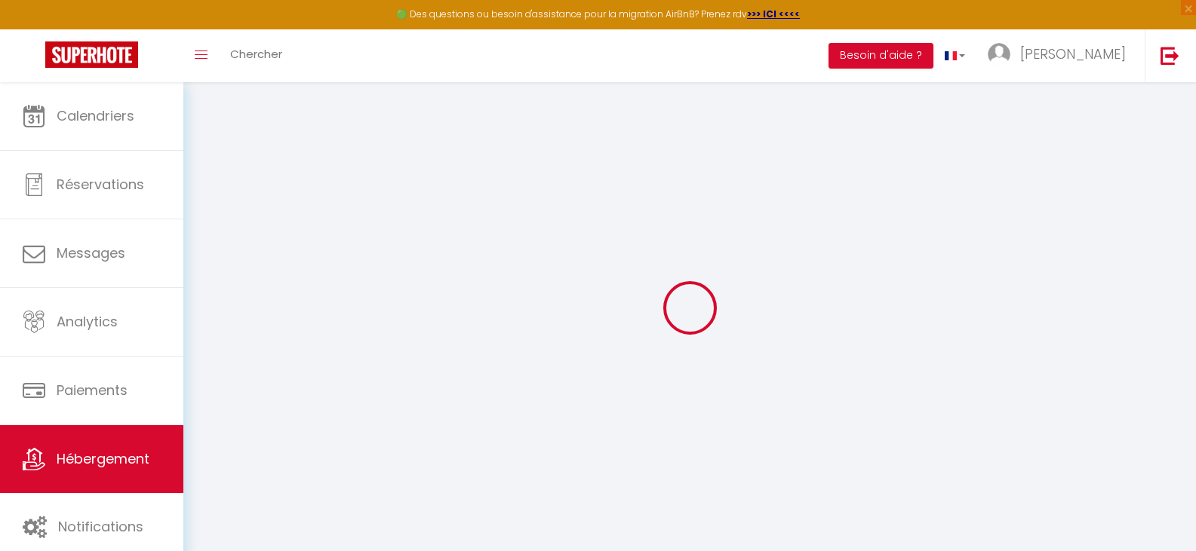
select select
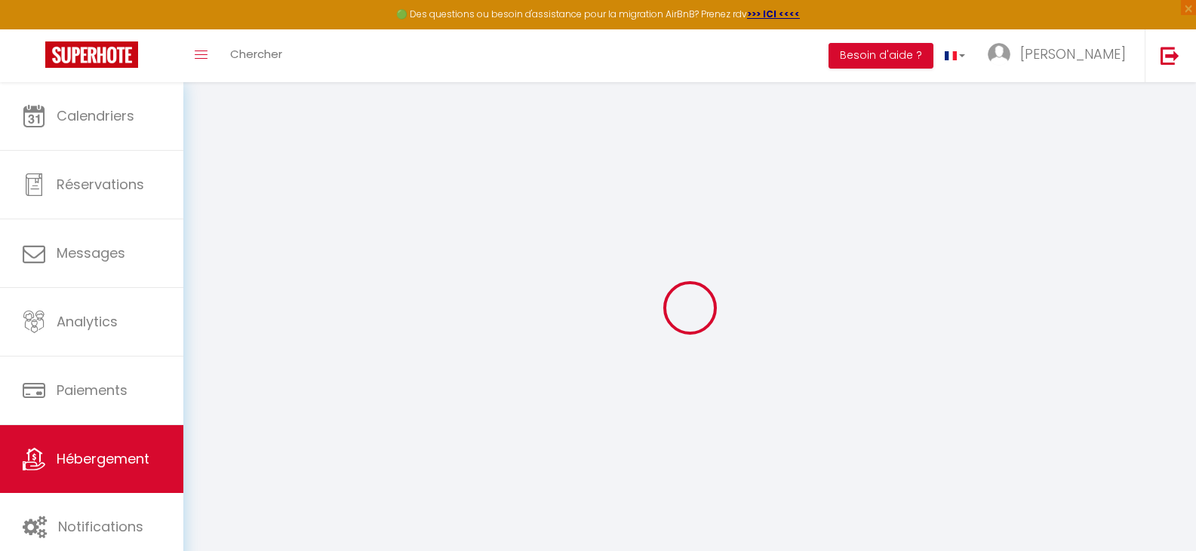
select select
checkbox input "false"
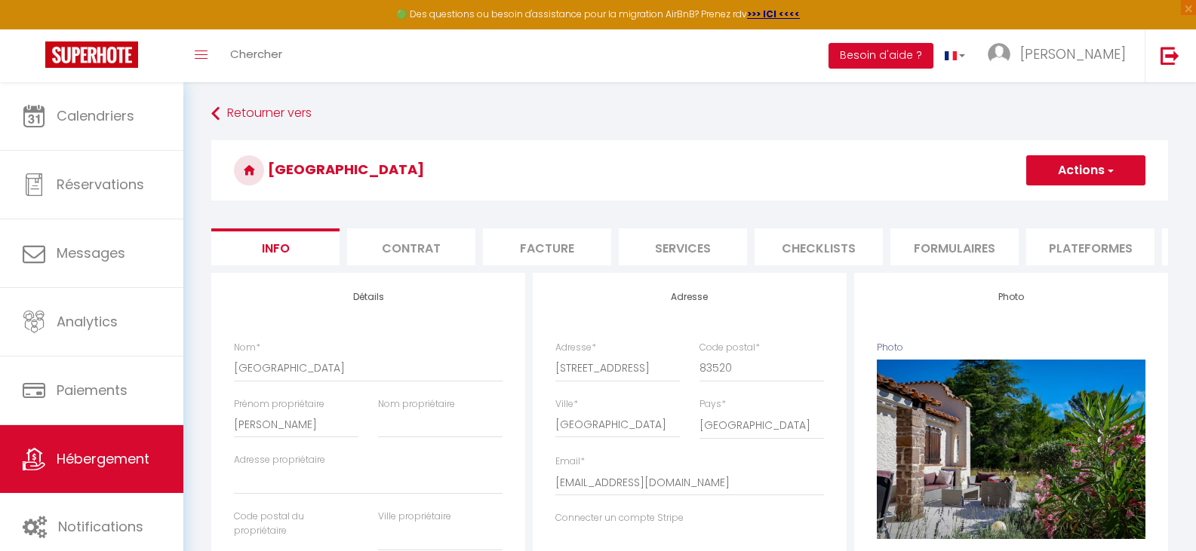
click at [1082, 167] on button "Actions" at bounding box center [1085, 170] width 119 height 30
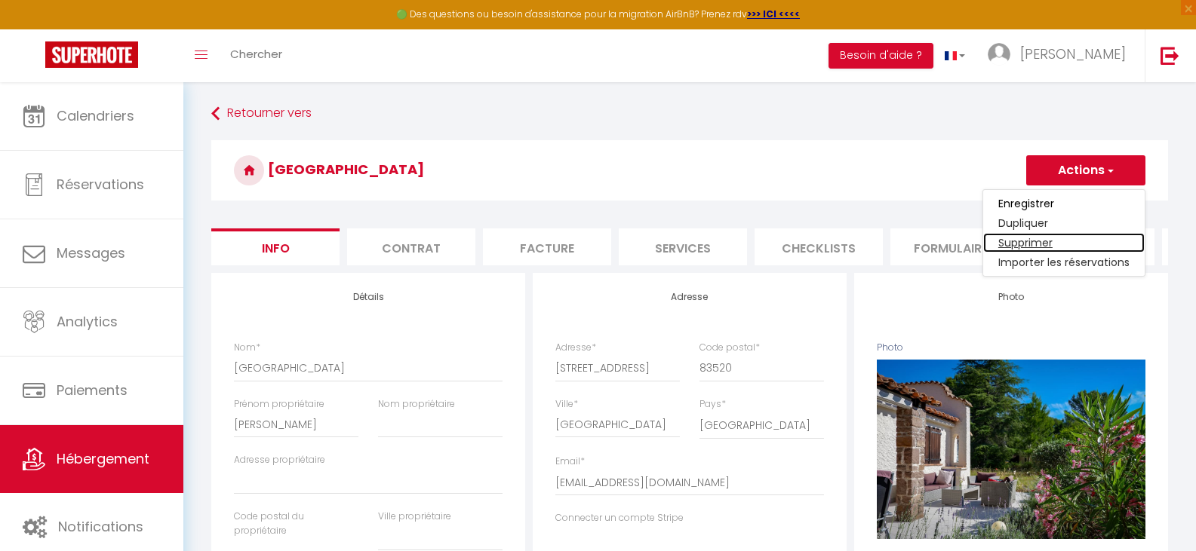
click at [1046, 238] on link "Supprimer" at bounding box center [1063, 243] width 161 height 20
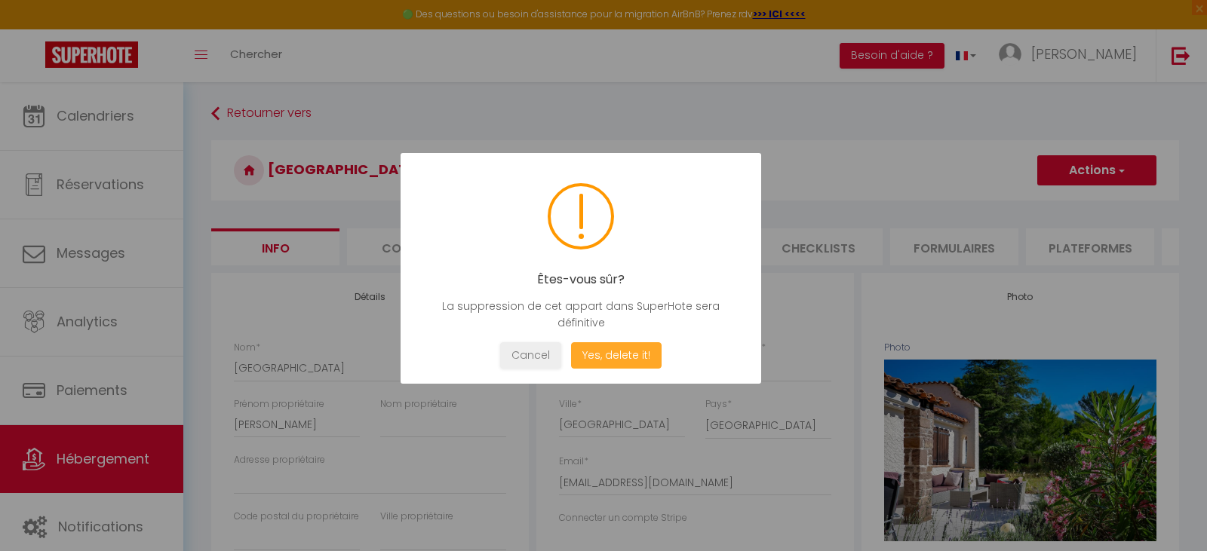
click at [623, 351] on button "Yes, delete it!" at bounding box center [616, 356] width 91 height 26
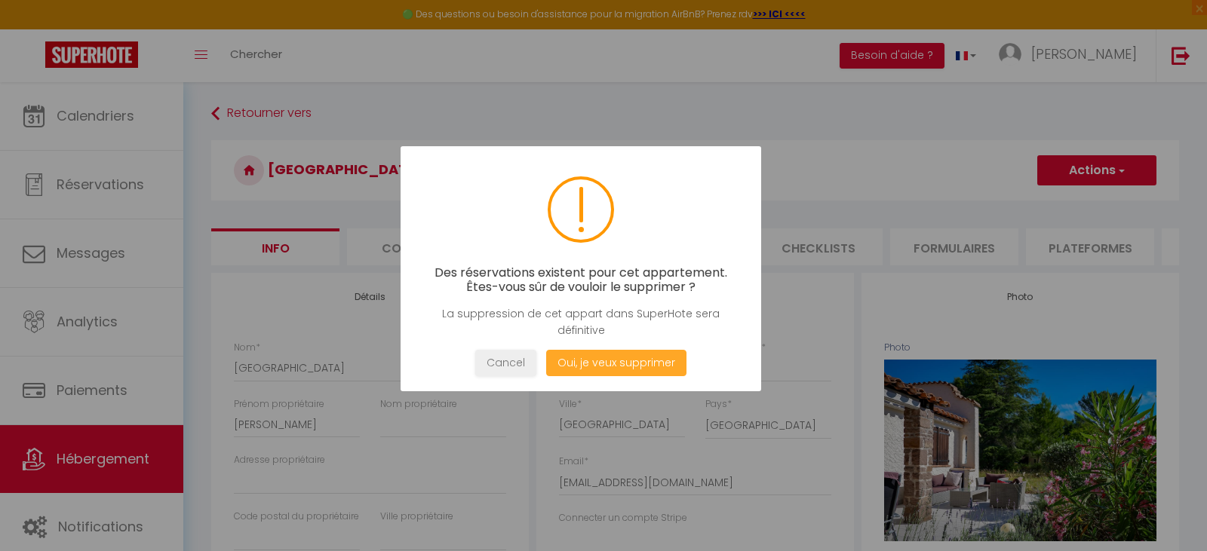
click at [622, 351] on button "Oui, je veux supprimer" at bounding box center [616, 363] width 140 height 26
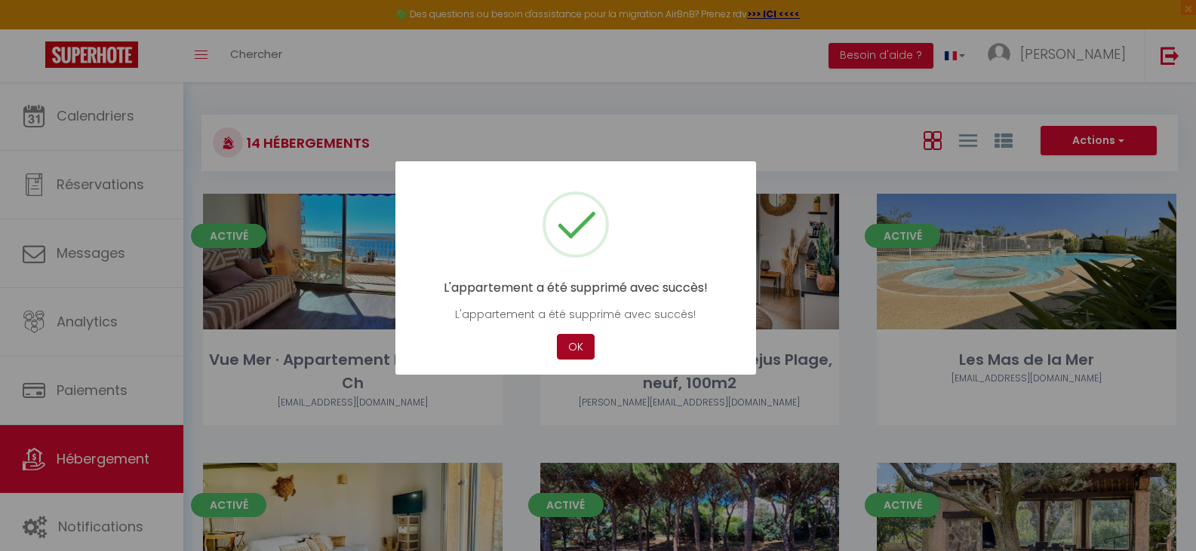
click at [572, 342] on button "OK" at bounding box center [576, 347] width 38 height 26
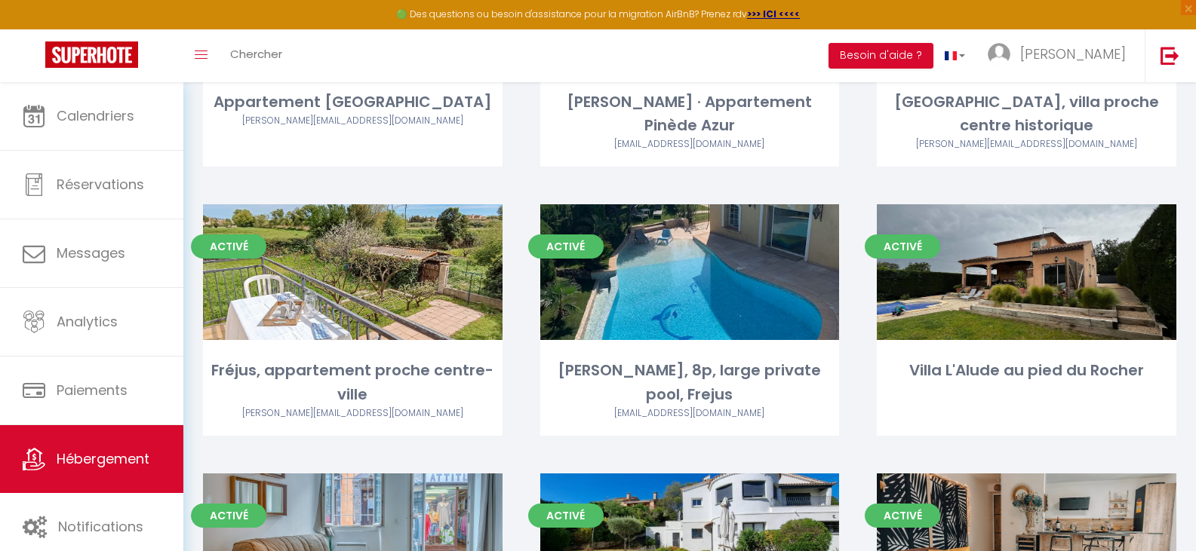
scroll to position [528, 0]
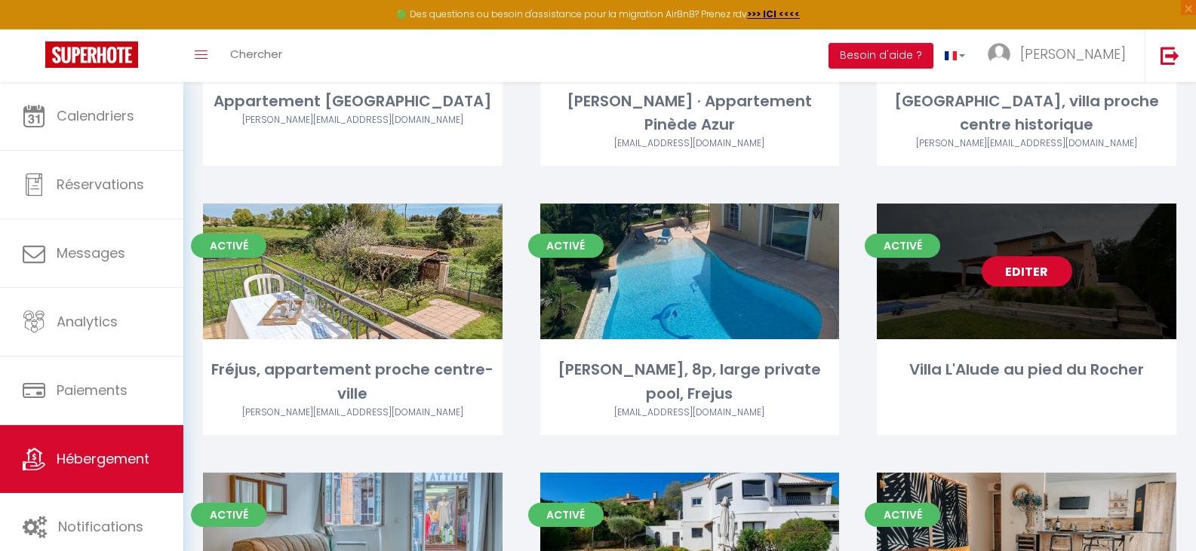
click at [1021, 257] on link "Editer" at bounding box center [1027, 272] width 91 height 30
click at [1033, 257] on link "Editer" at bounding box center [1027, 272] width 91 height 30
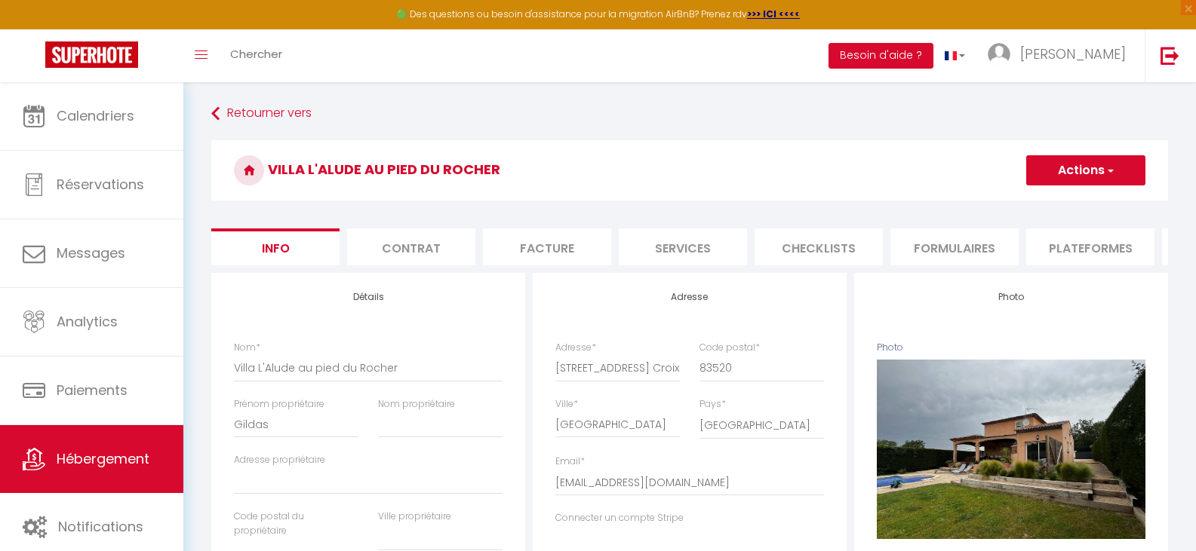
click at [1100, 165] on button "Actions" at bounding box center [1085, 170] width 119 height 30
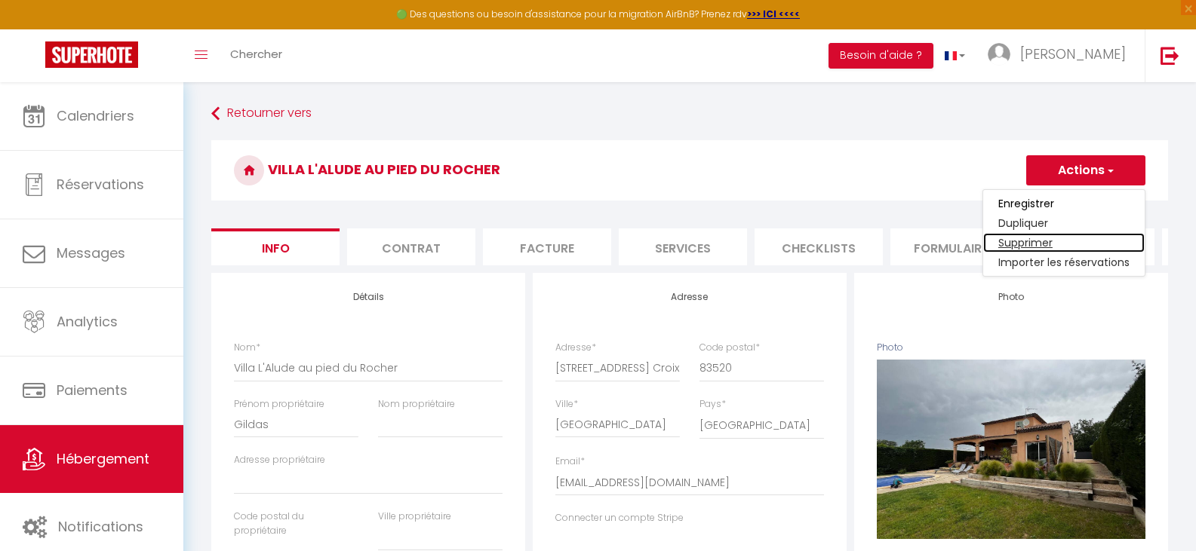
click at [1034, 244] on link "Supprimer" at bounding box center [1063, 243] width 161 height 20
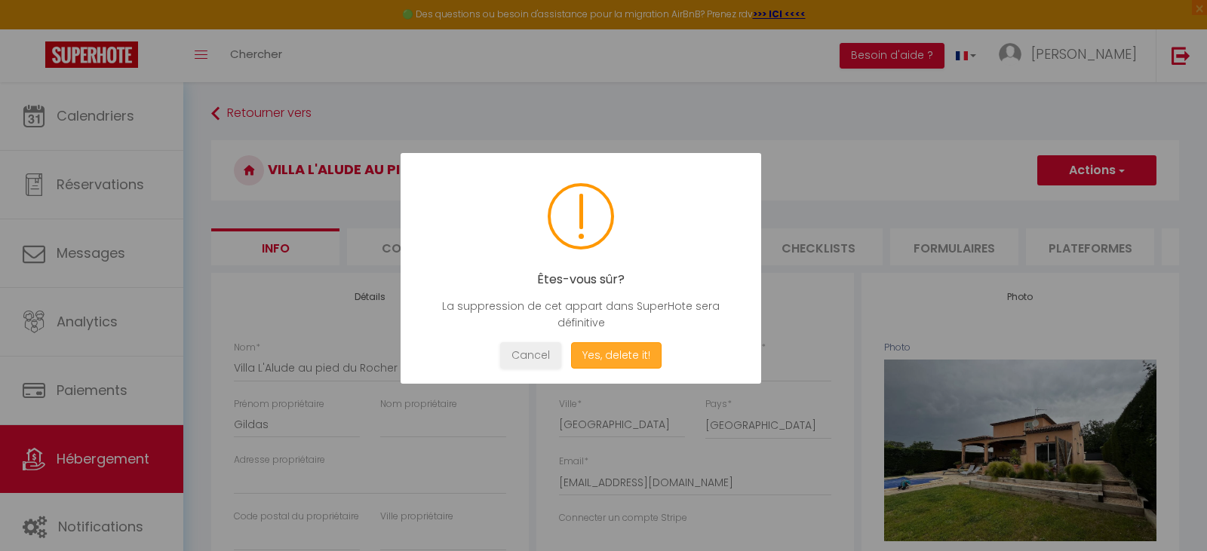
click at [625, 347] on button "Yes, delete it!" at bounding box center [616, 356] width 91 height 26
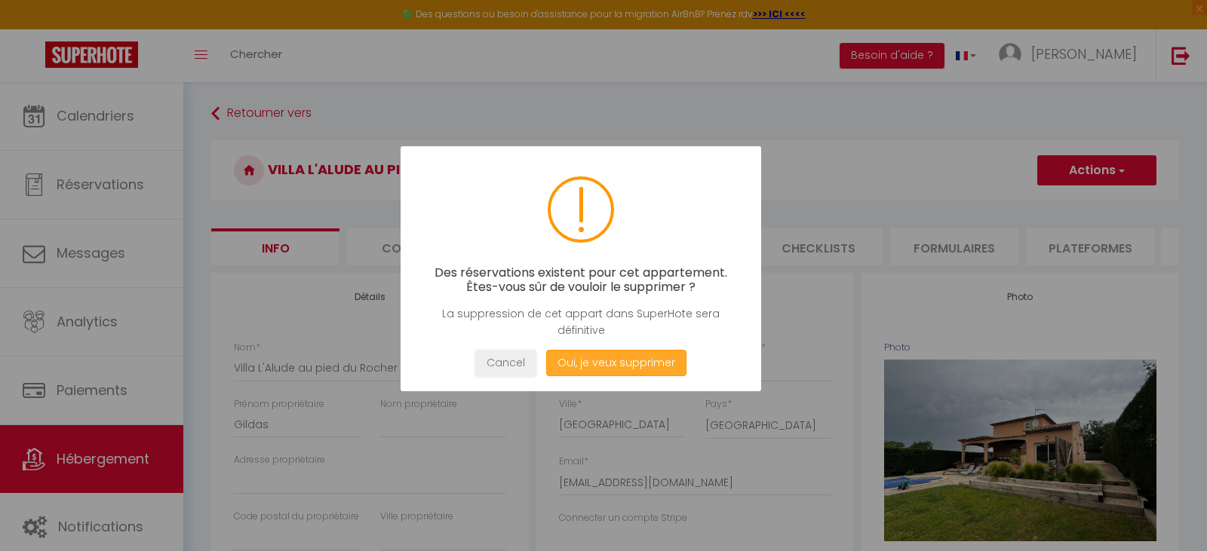
click at [620, 361] on button "Oui, je veux supprimer" at bounding box center [616, 363] width 140 height 26
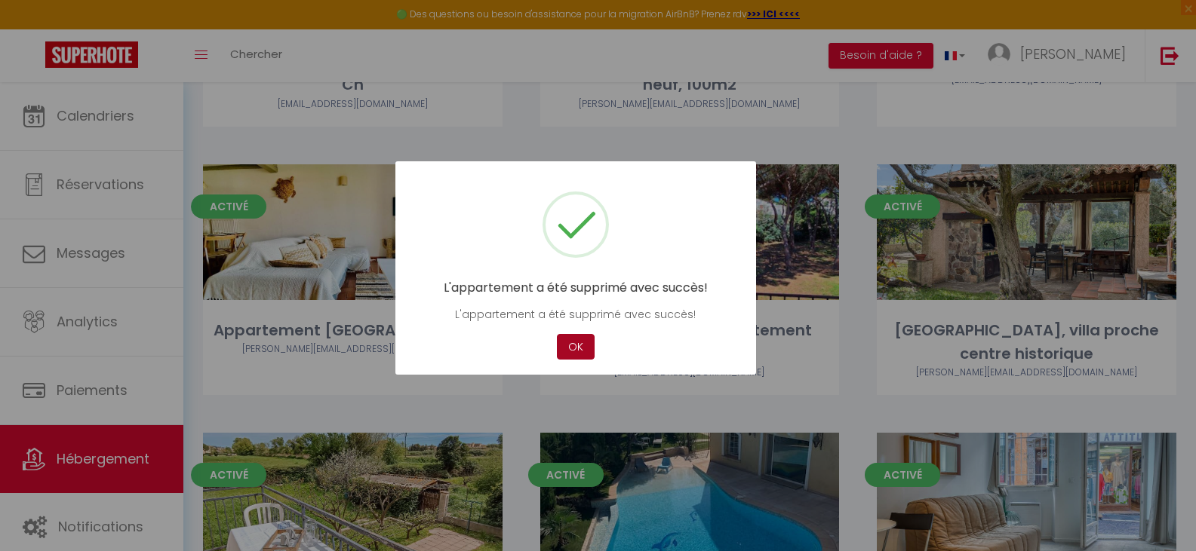
scroll to position [302, 0]
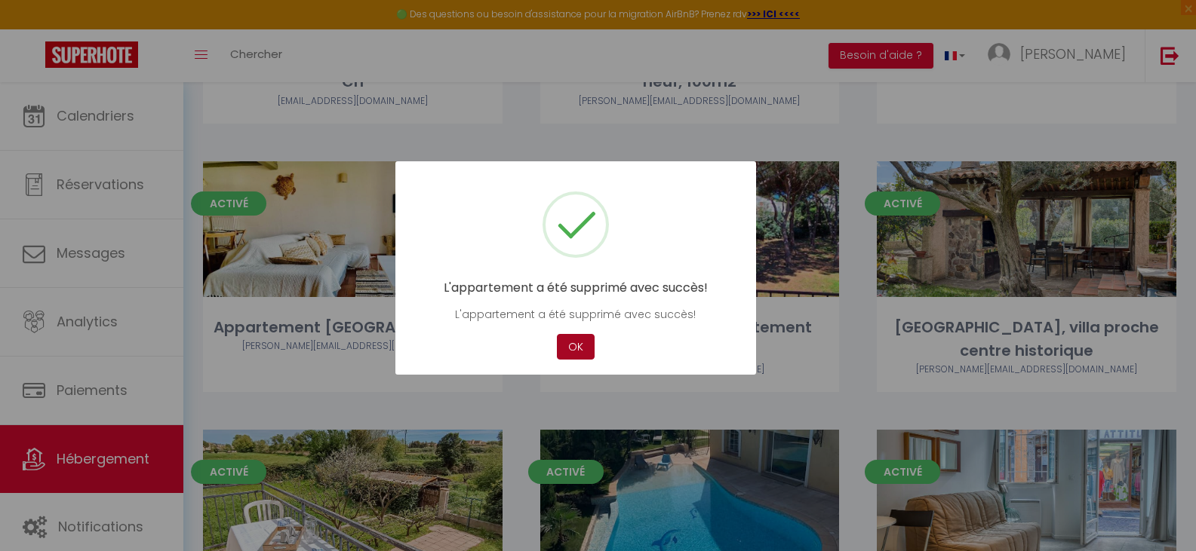
click at [574, 340] on button "OK" at bounding box center [576, 347] width 38 height 26
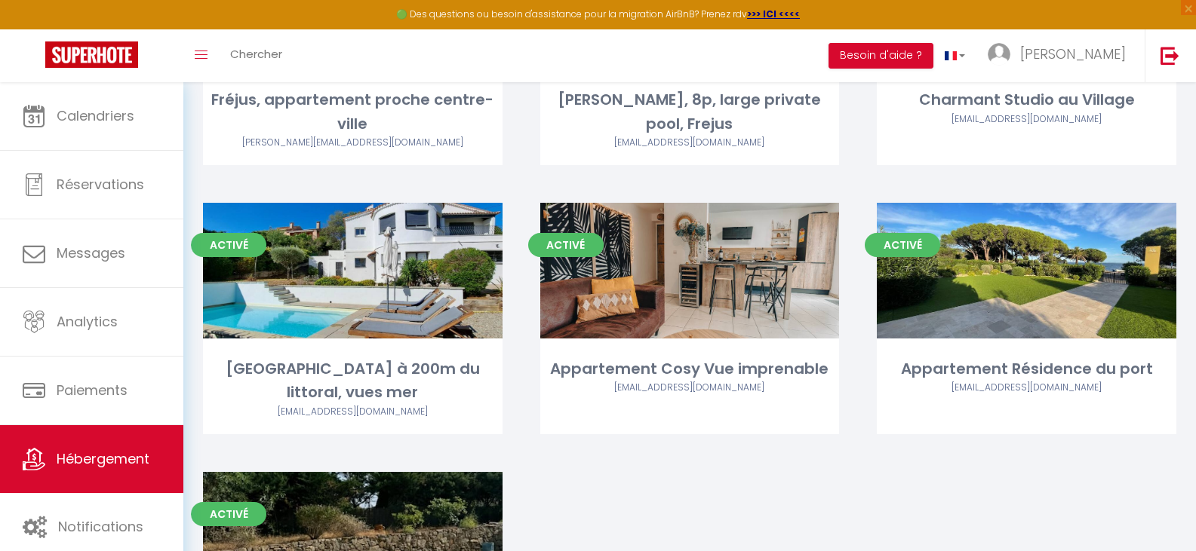
scroll to position [830, 0]
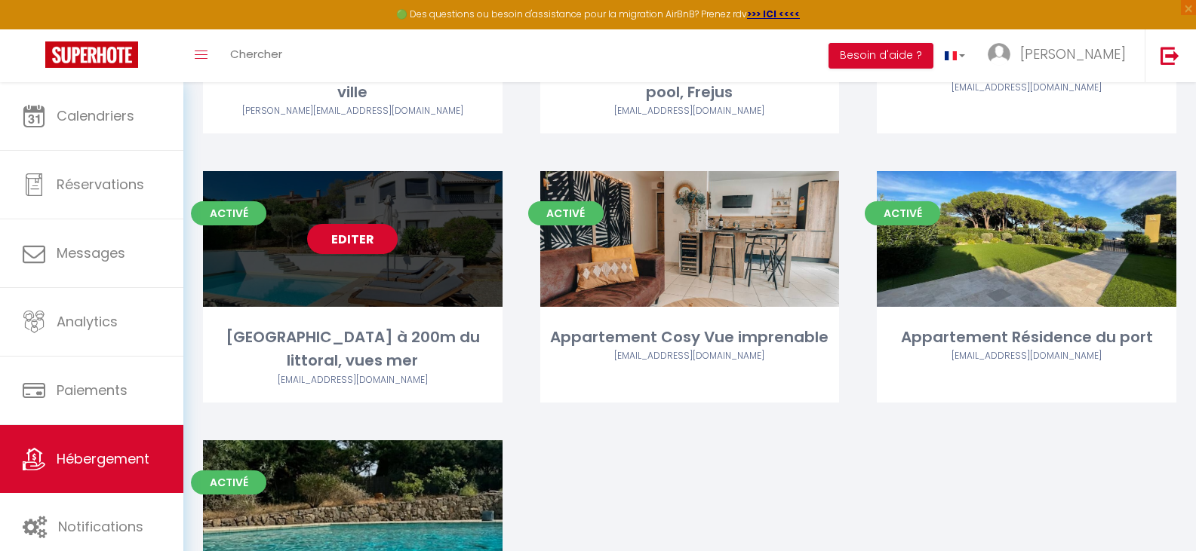
click at [336, 224] on link "Editer" at bounding box center [352, 239] width 91 height 30
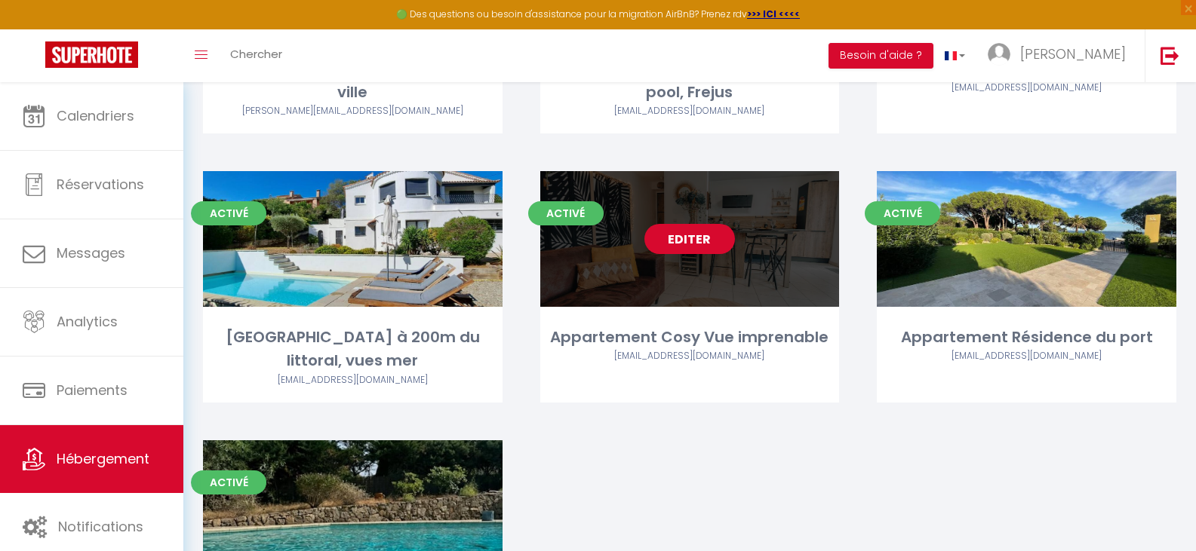
click at [679, 224] on link "Editer" at bounding box center [689, 239] width 91 height 30
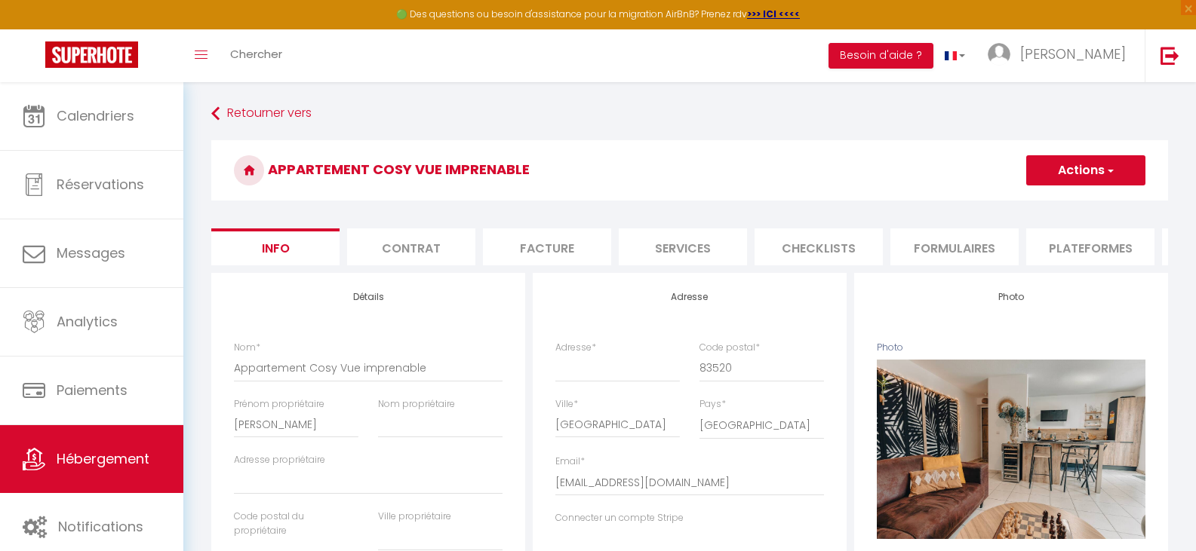
click at [1086, 167] on button "Actions" at bounding box center [1085, 170] width 119 height 30
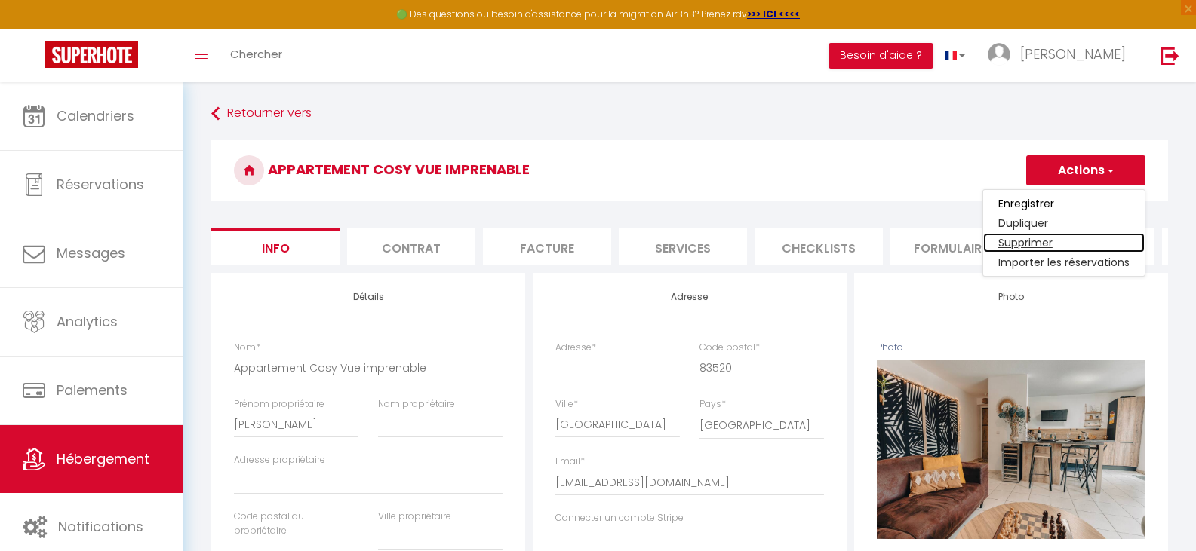
click at [1042, 237] on link "Supprimer" at bounding box center [1063, 243] width 161 height 20
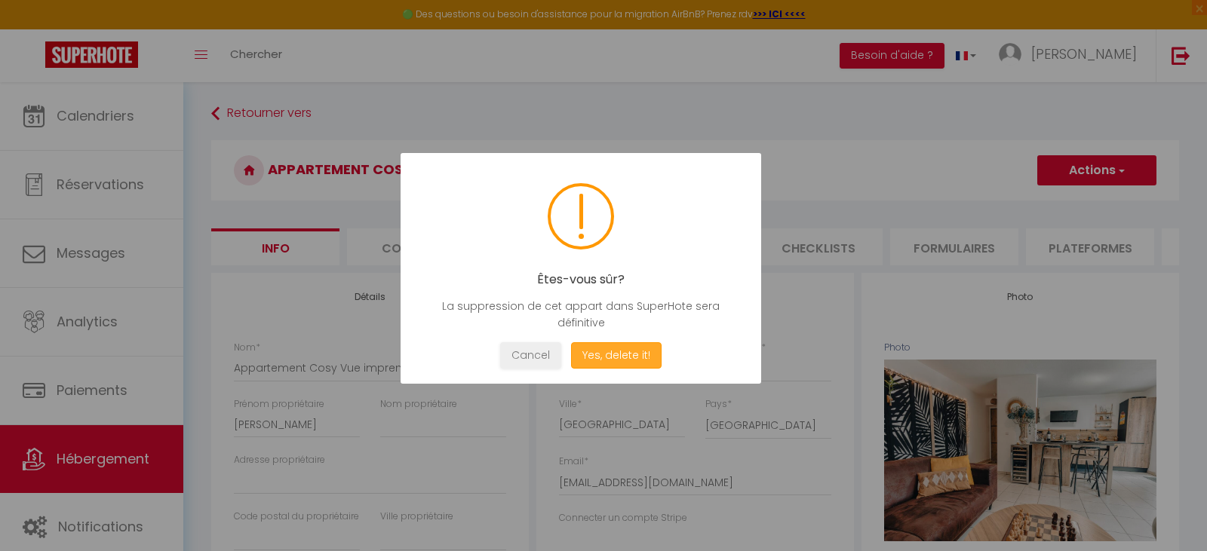
click at [622, 352] on button "Yes, delete it!" at bounding box center [616, 356] width 91 height 26
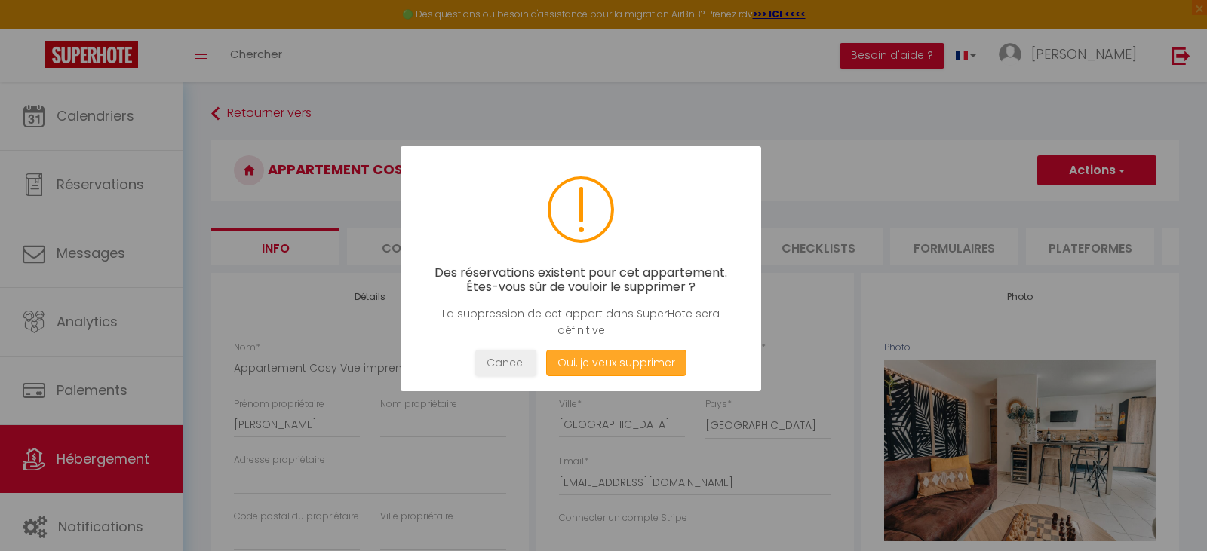
click at [619, 353] on button "Oui, je veux supprimer" at bounding box center [616, 363] width 140 height 26
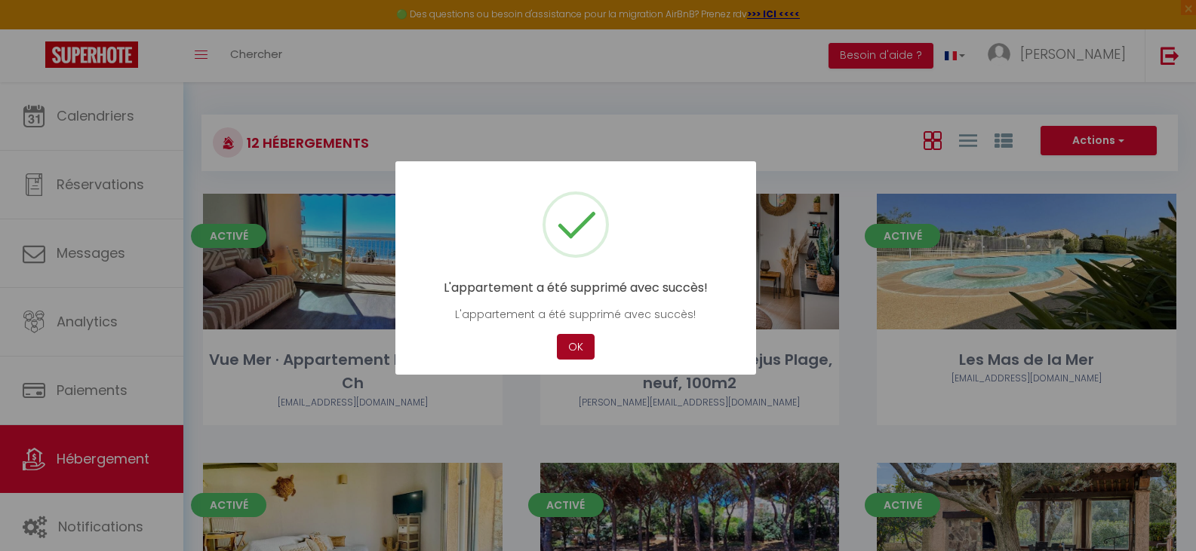
click at [577, 342] on button "OK" at bounding box center [576, 347] width 38 height 26
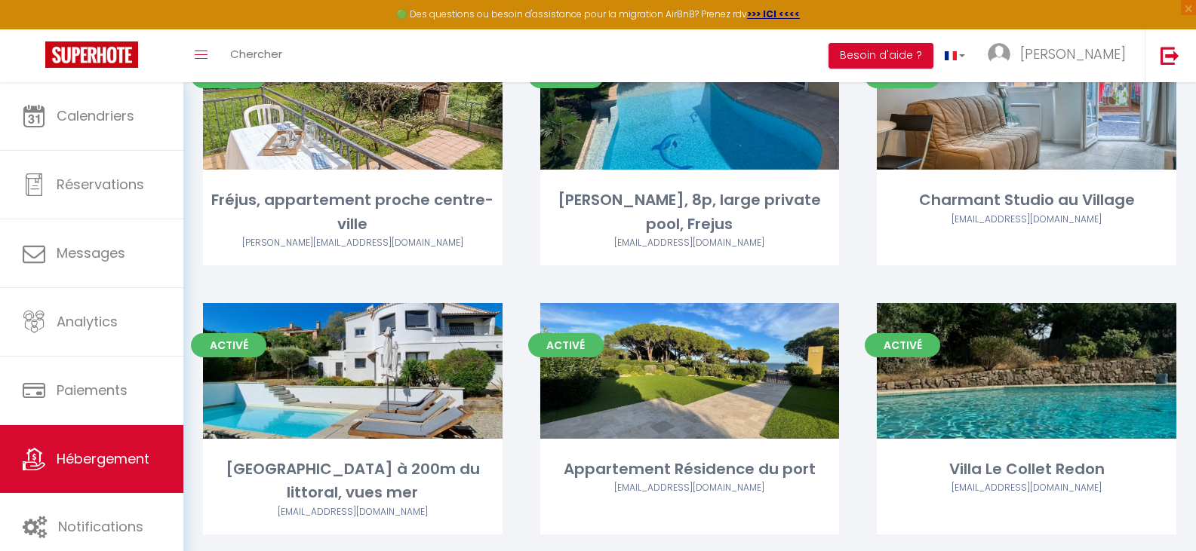
scroll to position [713, 0]
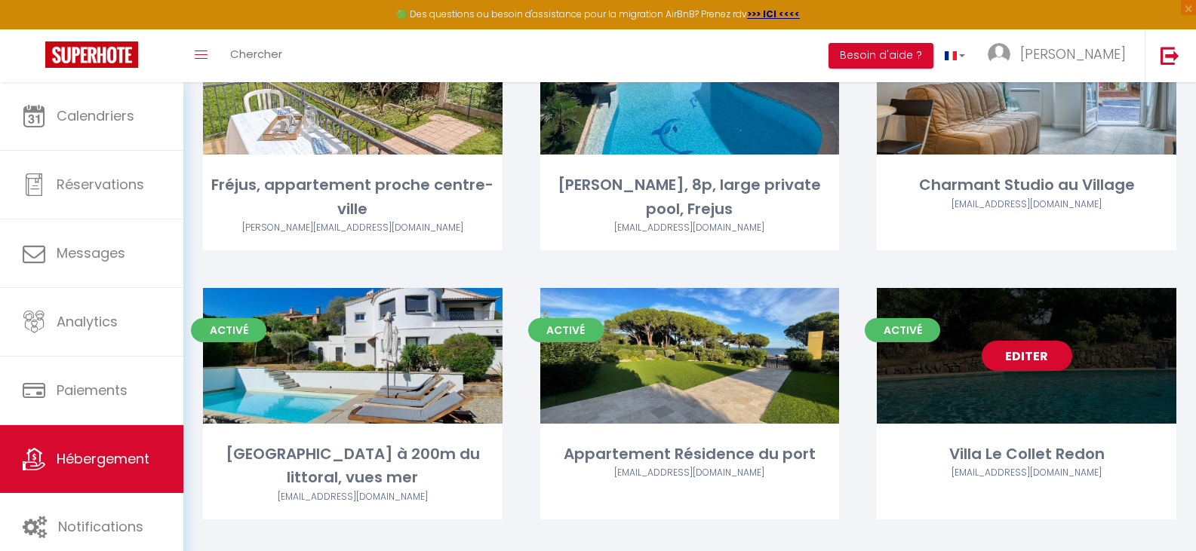
click at [1041, 341] on link "Editer" at bounding box center [1027, 356] width 91 height 30
click at [1019, 341] on link "Editer" at bounding box center [1027, 356] width 91 height 30
